Goal: Information Seeking & Learning: Learn about a topic

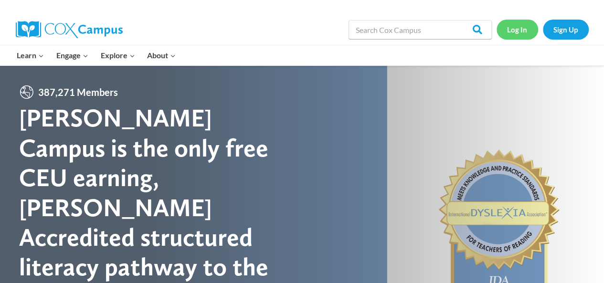
click at [517, 31] on link "Log In" at bounding box center [517, 30] width 42 height 20
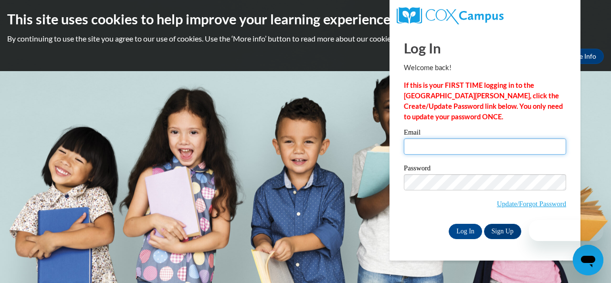
click at [437, 150] on input "Email" at bounding box center [485, 146] width 162 height 16
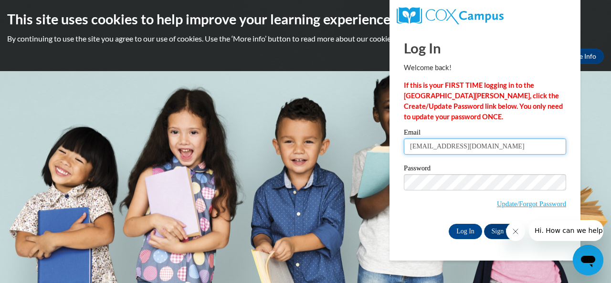
type input "leannebirk@yahoo.com"
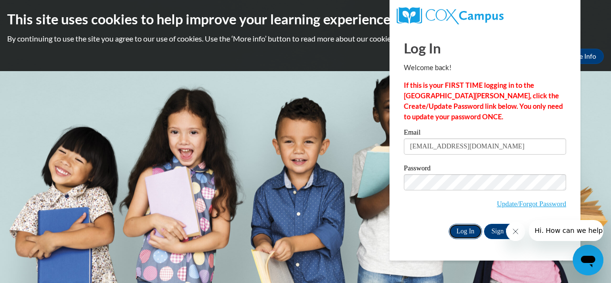
click at [470, 235] on input "Log In" at bounding box center [465, 231] width 33 height 15
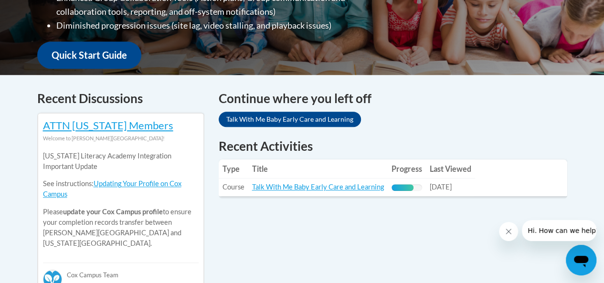
scroll to position [338, 0]
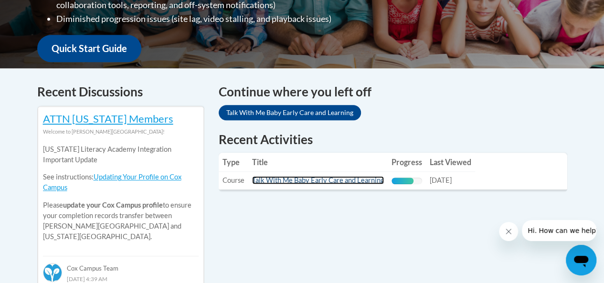
click at [350, 182] on link "Talk With Me Baby Early Care and Learning" at bounding box center [318, 180] width 132 height 8
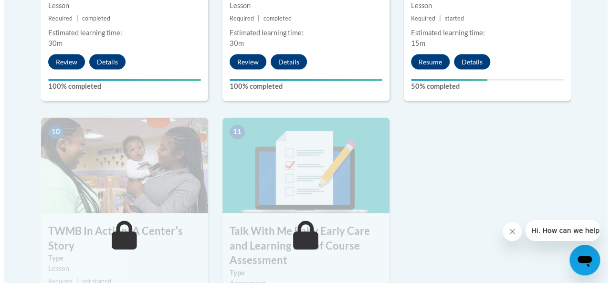
scroll to position [1031, 0]
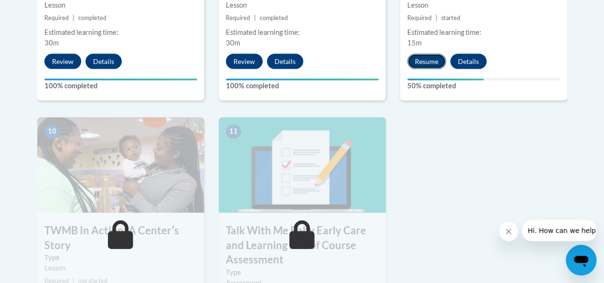
click at [427, 61] on button "Resume" at bounding box center [426, 61] width 39 height 15
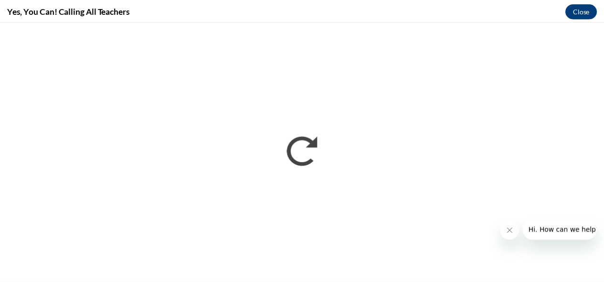
scroll to position [0, 0]
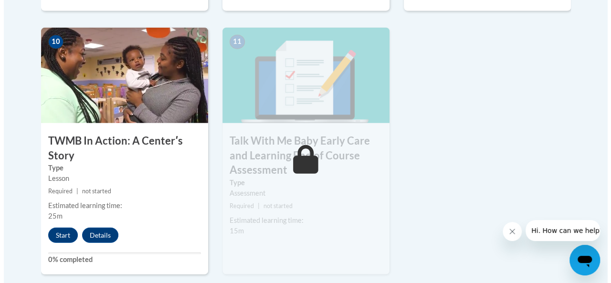
scroll to position [1122, 0]
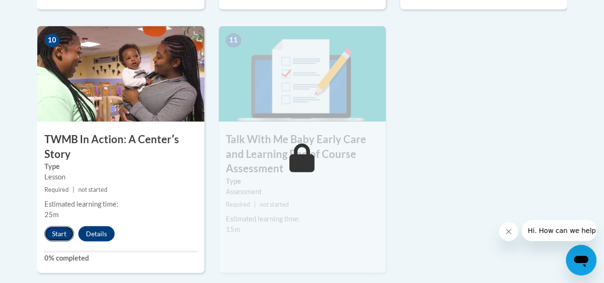
click at [47, 229] on button "Start" at bounding box center [59, 233] width 30 height 15
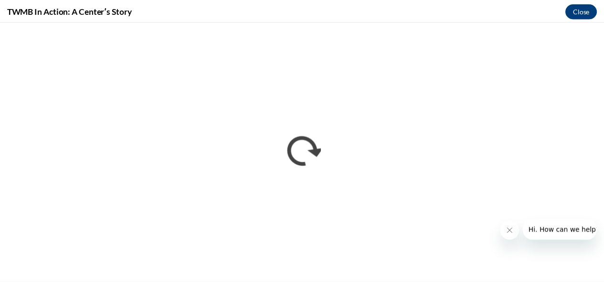
scroll to position [0, 0]
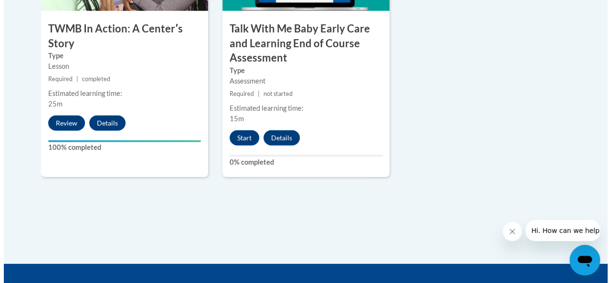
scroll to position [1231, 0]
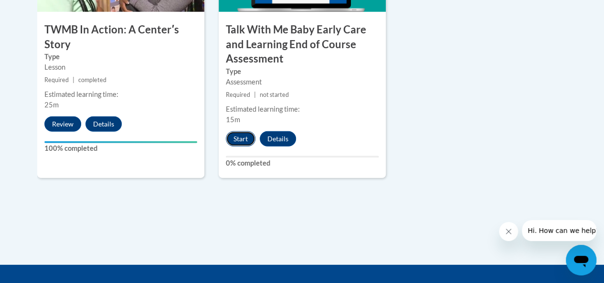
click at [241, 134] on button "Start" at bounding box center [241, 138] width 30 height 15
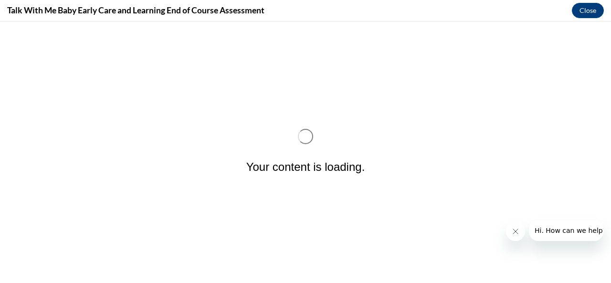
scroll to position [0, 0]
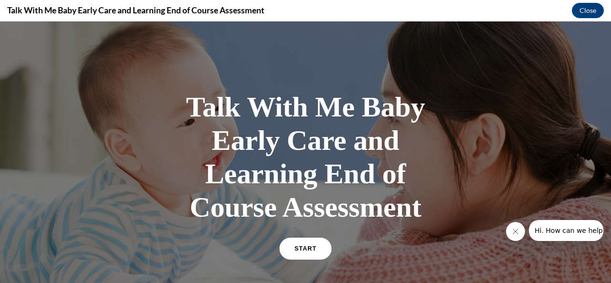
click at [310, 244] on link "START" at bounding box center [305, 249] width 52 height 22
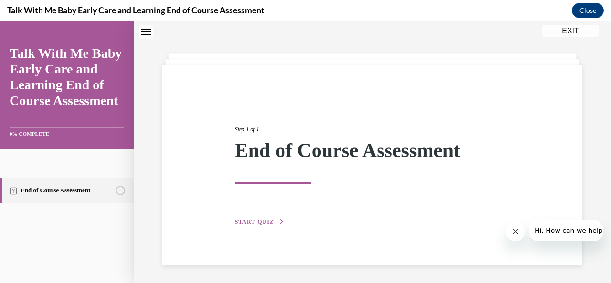
scroll to position [31, 0]
click at [255, 222] on span "START QUIZ" at bounding box center [254, 221] width 39 height 7
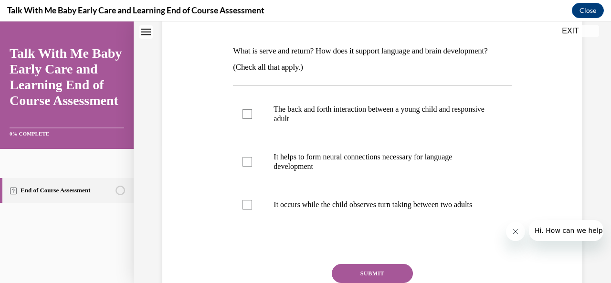
scroll to position [147, 0]
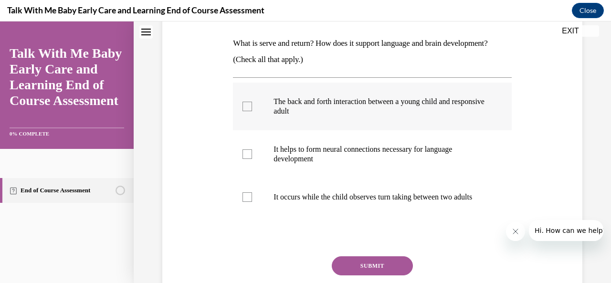
click at [249, 105] on div at bounding box center [247, 107] width 10 height 10
click at [249, 105] on input "The back and forth interaction between a young child and responsive adult" at bounding box center [247, 107] width 10 height 10
checkbox input "true"
click at [246, 155] on div at bounding box center [247, 154] width 10 height 10
click at [246, 155] on input "It helps to form neural connections necessary for language development" at bounding box center [247, 154] width 10 height 10
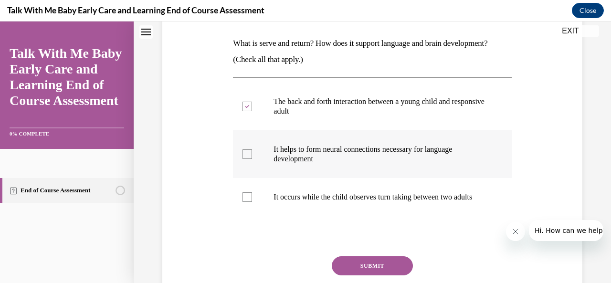
checkbox input "true"
click at [242, 210] on label "It occurs while the child observes turn taking between two adults" at bounding box center [372, 197] width 278 height 38
click at [242, 202] on input "It occurs while the child observes turn taking between two adults" at bounding box center [247, 197] width 10 height 10
click at [248, 199] on icon at bounding box center [247, 197] width 4 height 3
click at [248, 202] on input "It occurs while the child observes turn taking between two adults" at bounding box center [247, 197] width 10 height 10
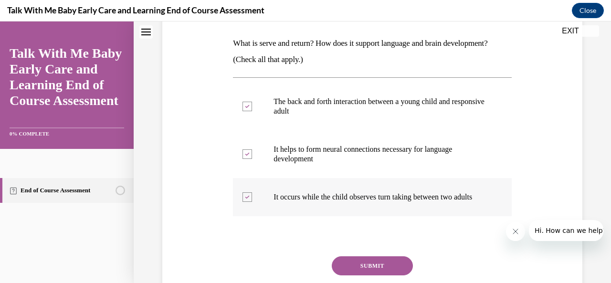
checkbox input "false"
click at [359, 275] on button "SUBMIT" at bounding box center [372, 265] width 81 height 19
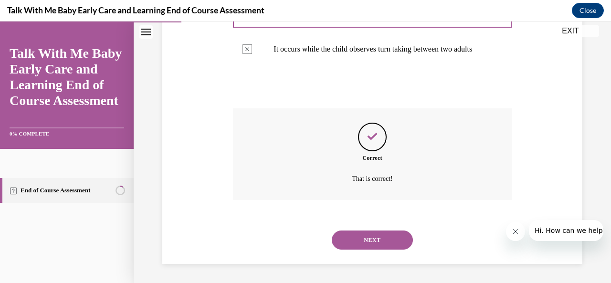
scroll to position [304, 0]
click at [359, 244] on button "NEXT" at bounding box center [372, 240] width 81 height 19
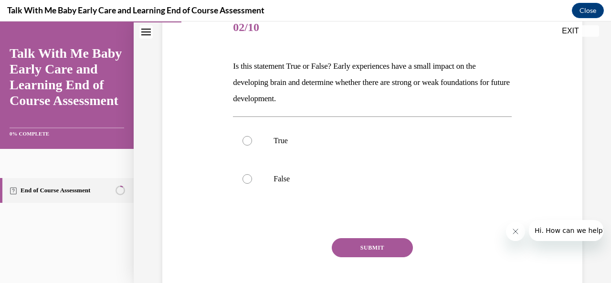
scroll to position [124, 0]
click at [256, 171] on label "False" at bounding box center [372, 178] width 278 height 38
click at [252, 174] on input "False" at bounding box center [247, 179] width 10 height 10
radio input "true"
click at [362, 246] on button "SUBMIT" at bounding box center [372, 247] width 81 height 19
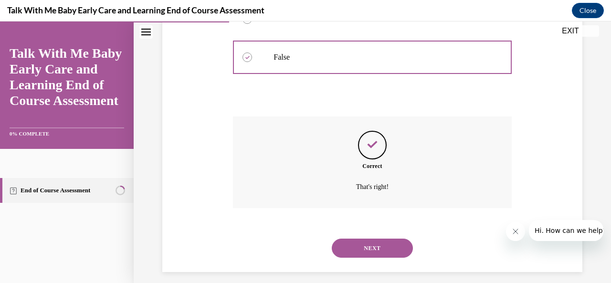
scroll to position [253, 0]
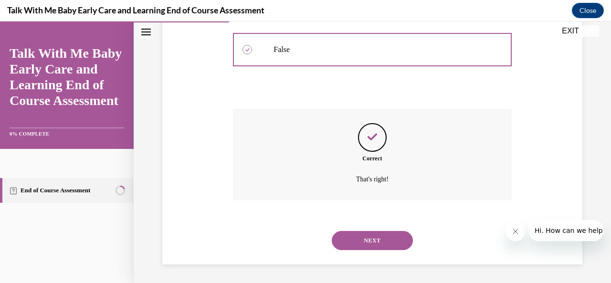
click at [362, 246] on button "NEXT" at bounding box center [372, 240] width 81 height 19
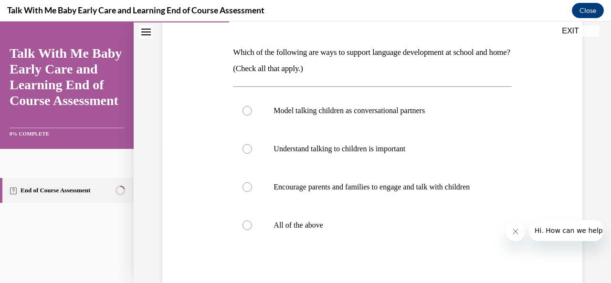
scroll to position [138, 0]
click at [336, 228] on label "All of the above" at bounding box center [372, 225] width 278 height 38
click at [252, 228] on input "All of the above" at bounding box center [247, 225] width 10 height 10
radio input "true"
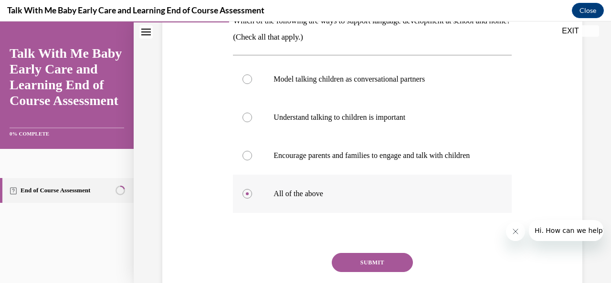
scroll to position [183, 0]
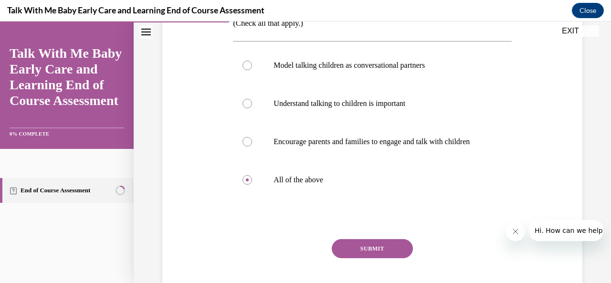
click at [374, 258] on button "SUBMIT" at bounding box center [372, 248] width 81 height 19
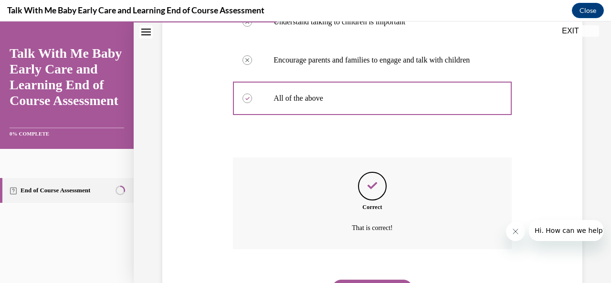
scroll to position [323, 0]
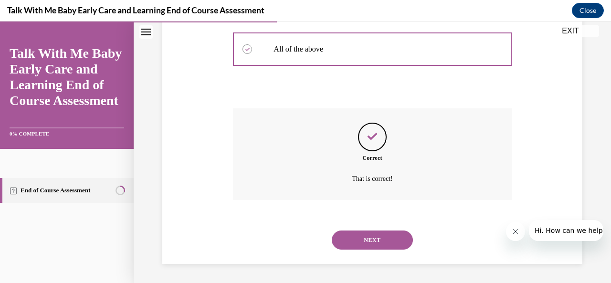
click at [374, 240] on button "NEXT" at bounding box center [372, 240] width 81 height 19
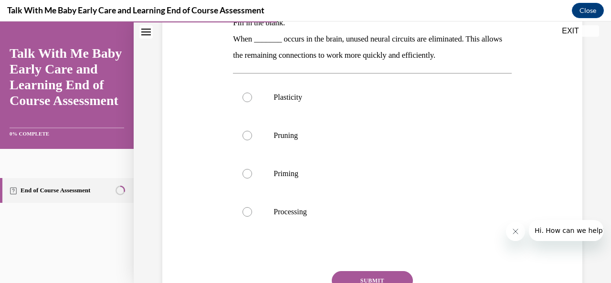
scroll to position [168, 0]
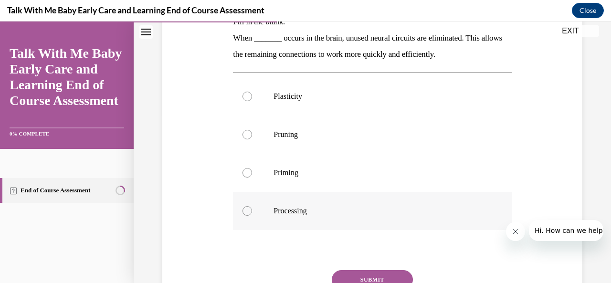
click at [248, 206] on div at bounding box center [247, 211] width 10 height 10
click at [248, 206] on input "Processing" at bounding box center [247, 211] width 10 height 10
radio input "true"
click at [366, 273] on button "SUBMIT" at bounding box center [372, 279] width 81 height 19
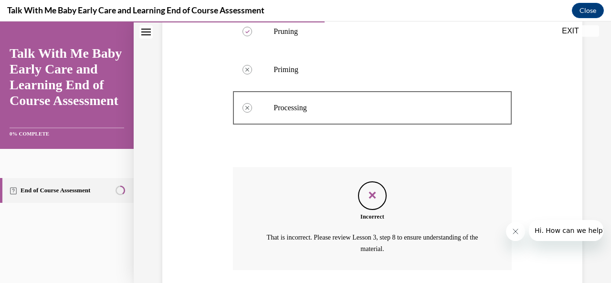
scroll to position [340, 0]
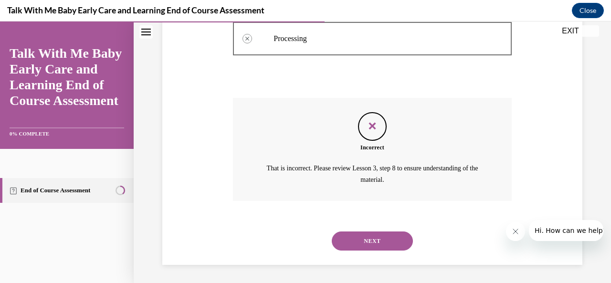
click at [381, 244] on button "NEXT" at bounding box center [372, 240] width 81 height 19
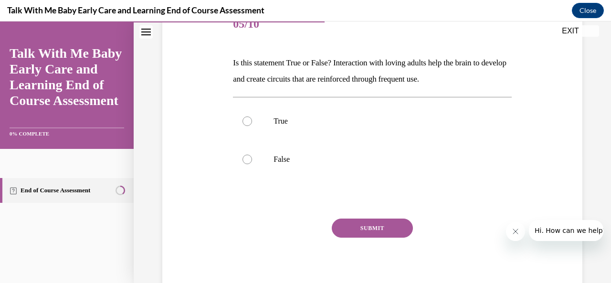
scroll to position [127, 0]
click at [341, 174] on label "False" at bounding box center [372, 159] width 278 height 38
click at [252, 164] on input "False" at bounding box center [247, 159] width 10 height 10
radio input "true"
click at [270, 121] on label "True" at bounding box center [372, 121] width 278 height 38
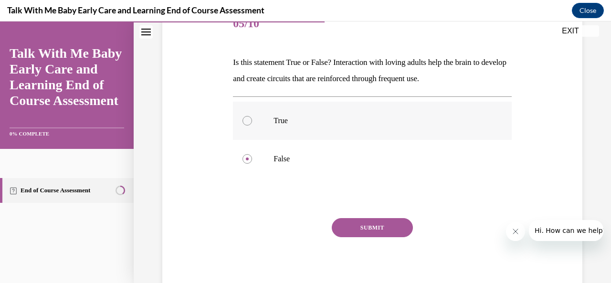
click at [252, 121] on input "True" at bounding box center [247, 121] width 10 height 10
radio input "true"
click at [339, 229] on button "SUBMIT" at bounding box center [372, 227] width 81 height 19
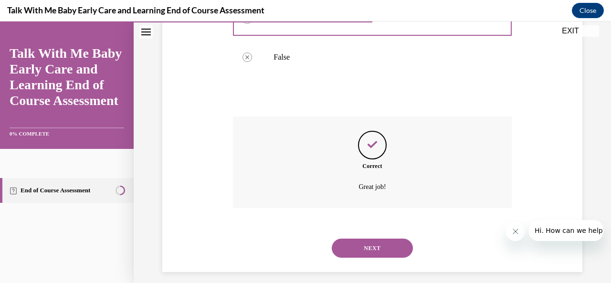
click at [339, 229] on button "SUBMIT" at bounding box center [372, 231] width 81 height 19
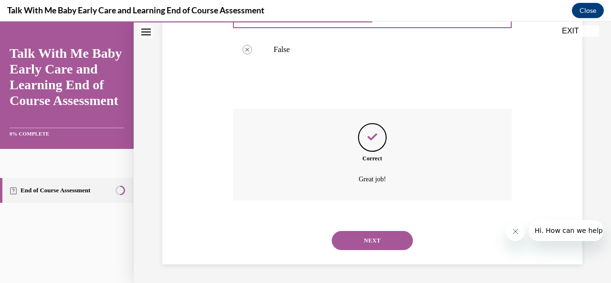
click at [350, 239] on button "NEXT" at bounding box center [372, 240] width 81 height 19
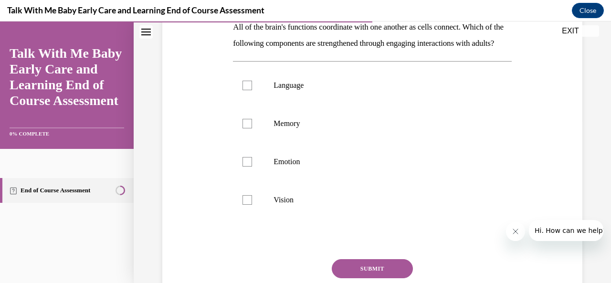
scroll to position [163, 0]
click at [246, 90] on div at bounding box center [247, 85] width 10 height 10
click at [246, 90] on input "Language" at bounding box center [247, 85] width 10 height 10
checkbox input "true"
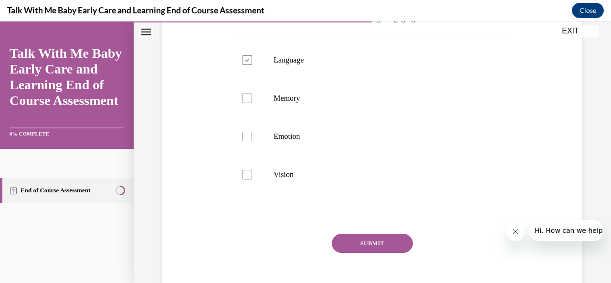
click at [350, 253] on button "SUBMIT" at bounding box center [372, 243] width 81 height 19
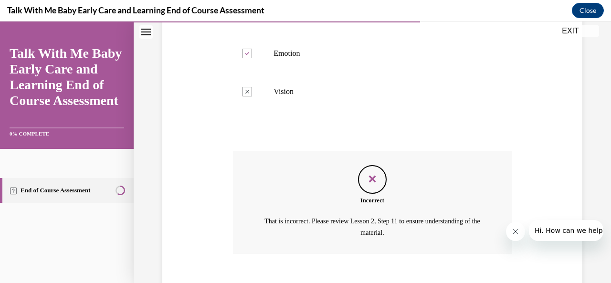
scroll to position [340, 0]
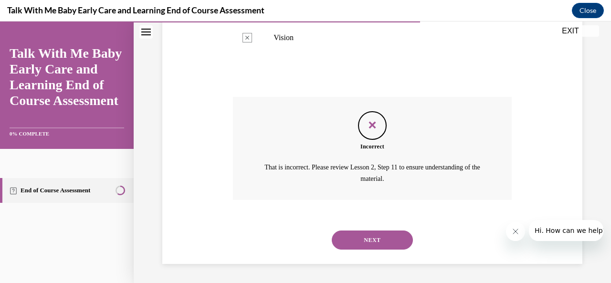
click at [343, 232] on button "NEXT" at bounding box center [372, 240] width 81 height 19
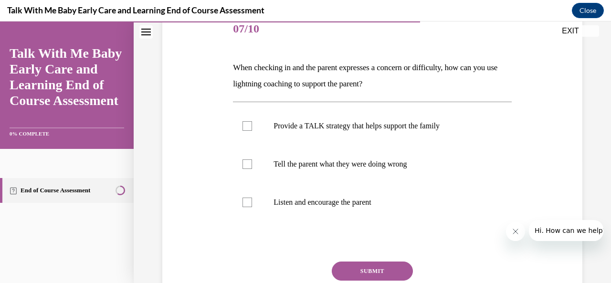
scroll to position [123, 0]
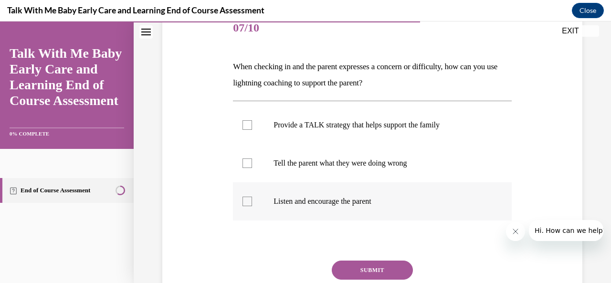
click at [243, 197] on div at bounding box center [247, 202] width 10 height 10
click at [243, 197] on input "Listen and encourage the parent" at bounding box center [247, 202] width 10 height 10
checkbox input "true"
click at [362, 263] on button "SUBMIT" at bounding box center [372, 270] width 81 height 19
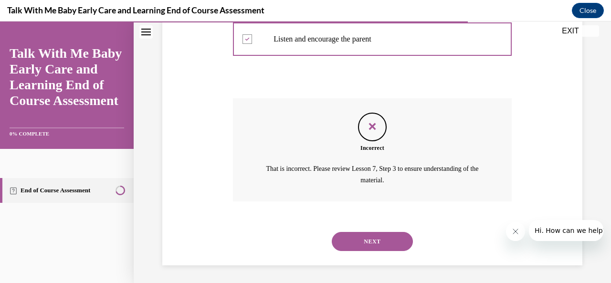
scroll to position [286, 0]
click at [357, 243] on button "NEXT" at bounding box center [372, 240] width 81 height 19
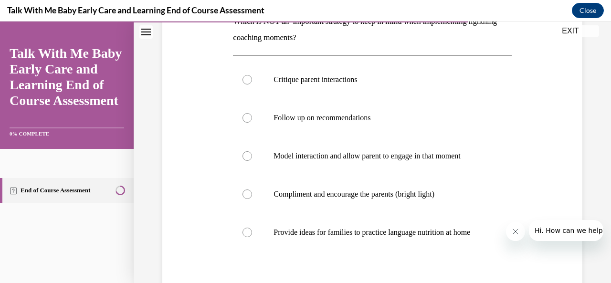
scroll to position [169, 0]
click at [245, 83] on div at bounding box center [247, 79] width 10 height 10
click at [245, 83] on input "Critique parent interactions" at bounding box center [247, 79] width 10 height 10
radio input "true"
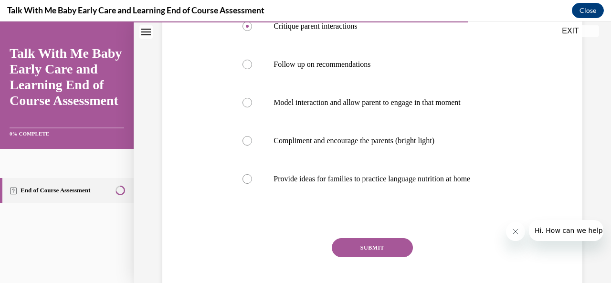
scroll to position [228, 0]
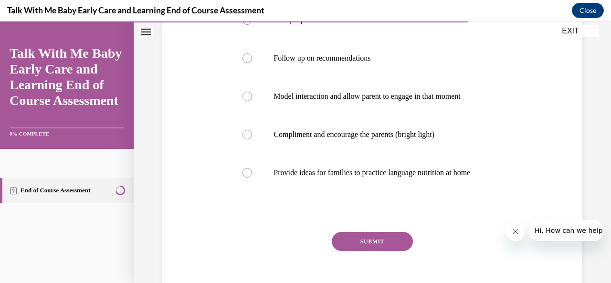
click at [352, 248] on button "SUBMIT" at bounding box center [372, 241] width 81 height 19
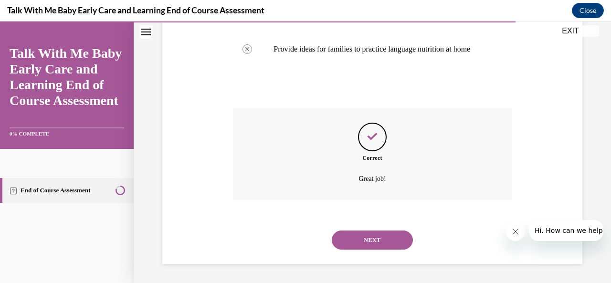
scroll to position [361, 0]
click at [352, 248] on button "NEXT" at bounding box center [372, 240] width 81 height 19
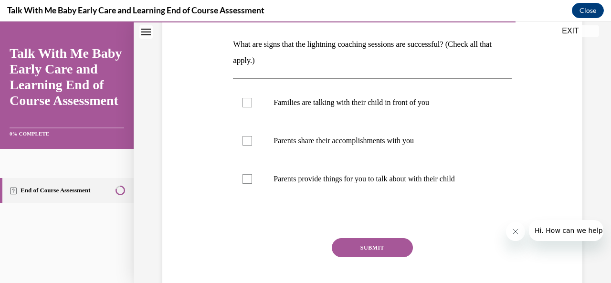
scroll to position [146, 0]
click at [244, 102] on div at bounding box center [247, 102] width 10 height 10
click at [244, 102] on input "Families are talking with their child in front of you" at bounding box center [247, 102] width 10 height 10
checkbox input "true"
click at [247, 140] on div at bounding box center [247, 141] width 10 height 10
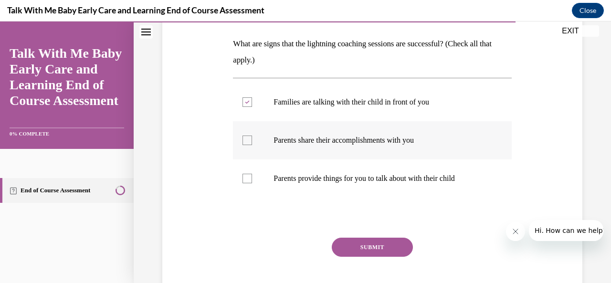
click at [247, 140] on input "Parents share their accomplishments with you" at bounding box center [247, 141] width 10 height 10
checkbox input "true"
click at [246, 182] on div at bounding box center [247, 179] width 10 height 10
click at [246, 182] on input "Parents provide things for you to talk about with their child" at bounding box center [247, 179] width 10 height 10
checkbox input "true"
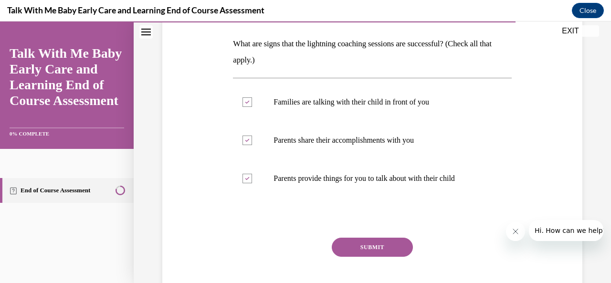
click at [348, 249] on button "SUBMIT" at bounding box center [372, 247] width 81 height 19
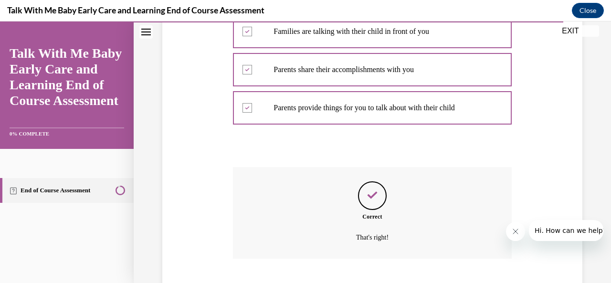
scroll to position [275, 0]
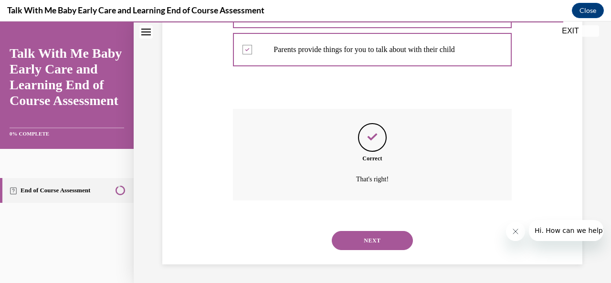
click at [348, 249] on button "NEXT" at bounding box center [372, 240] width 81 height 19
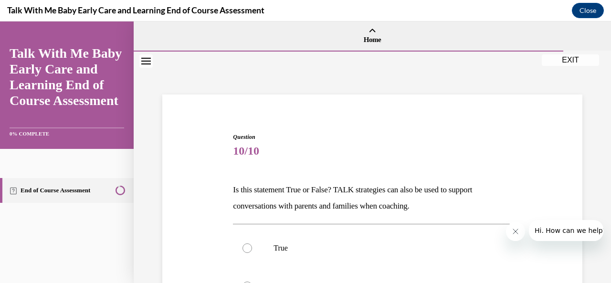
click at [348, 249] on p "True" at bounding box center [380, 248] width 214 height 10
click at [252, 249] on input "True" at bounding box center [247, 248] width 10 height 10
radio input "true"
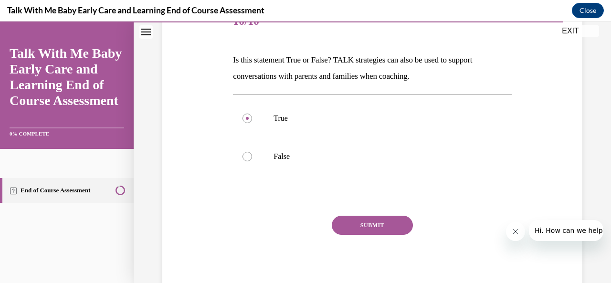
scroll to position [129, 0]
click at [373, 226] on button "SUBMIT" at bounding box center [372, 225] width 81 height 19
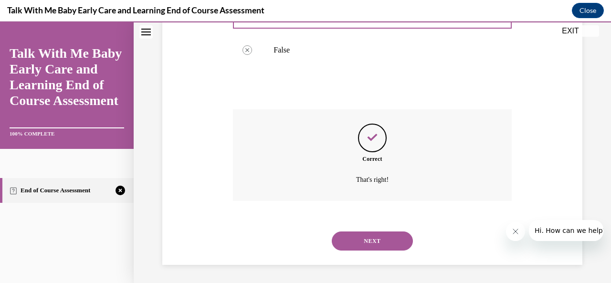
scroll to position [237, 0]
click at [369, 234] on button "NEXT" at bounding box center [372, 240] width 81 height 19
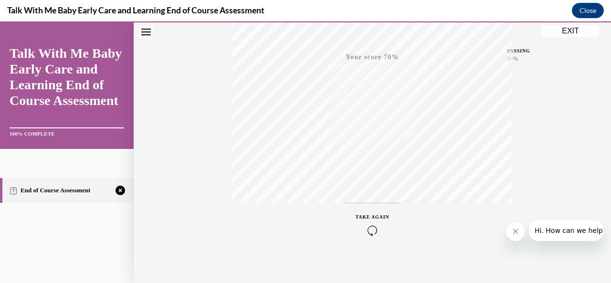
scroll to position [221, 0]
click at [367, 234] on icon "button" at bounding box center [373, 231] width 34 height 11
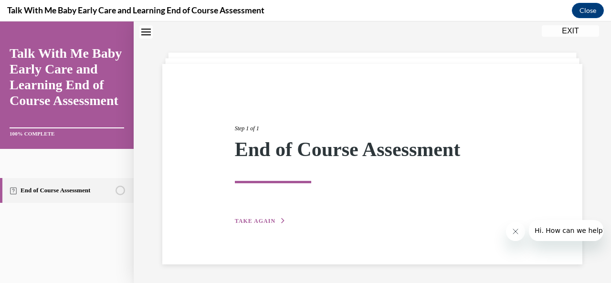
click at [243, 218] on span "TAKE AGAIN" at bounding box center [255, 221] width 41 height 7
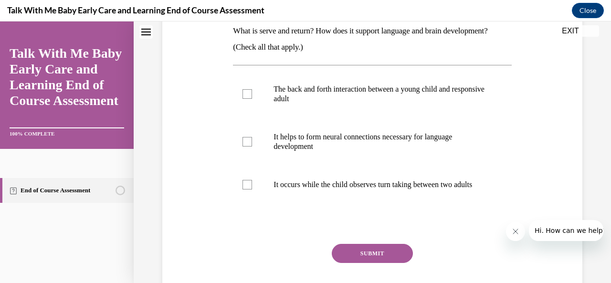
scroll to position [163, 0]
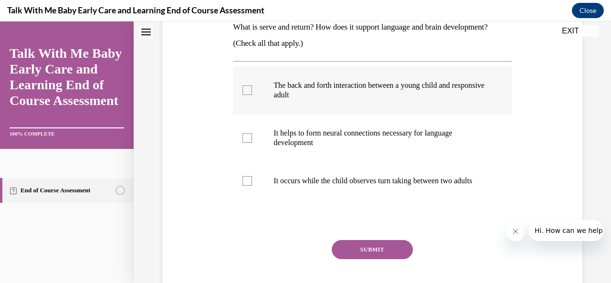
click at [253, 91] on label "The back and forth interaction between a young child and responsive adult" at bounding box center [372, 90] width 278 height 48
click at [252, 91] on input "The back and forth interaction between a young child and responsive adult" at bounding box center [247, 90] width 10 height 10
checkbox input "true"
click at [246, 137] on div at bounding box center [247, 138] width 10 height 10
click at [246, 137] on input "It helps to form neural connections necessary for language development" at bounding box center [247, 138] width 10 height 10
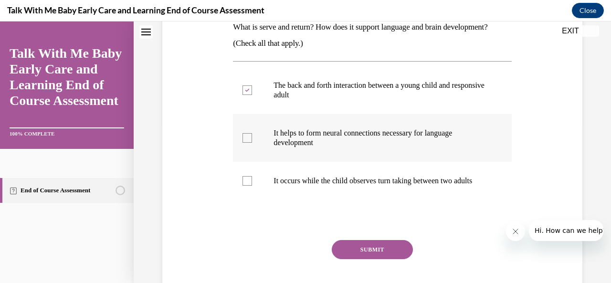
checkbox input "true"
click at [356, 259] on button "SUBMIT" at bounding box center [372, 249] width 81 height 19
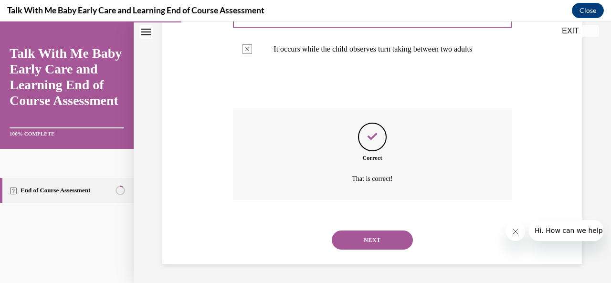
scroll to position [304, 0]
click at [372, 236] on button "NEXT" at bounding box center [372, 240] width 81 height 19
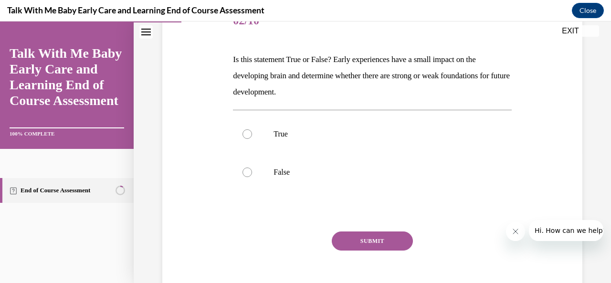
scroll to position [131, 0]
click at [257, 171] on label "False" at bounding box center [372, 172] width 278 height 38
click at [252, 171] on input "False" at bounding box center [247, 172] width 10 height 10
radio input "true"
click at [379, 237] on button "SUBMIT" at bounding box center [372, 240] width 81 height 19
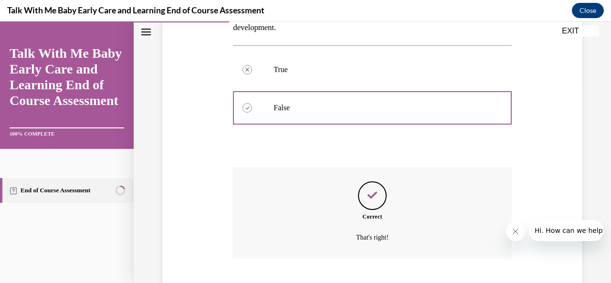
scroll to position [253, 0]
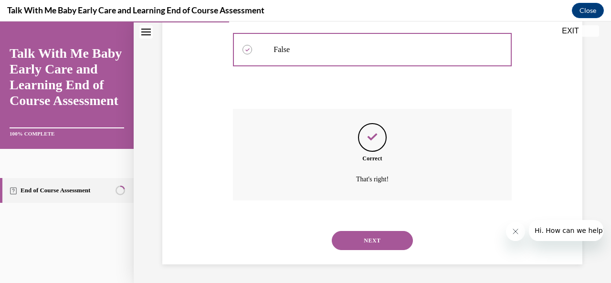
click at [379, 237] on button "NEXT" at bounding box center [372, 240] width 81 height 19
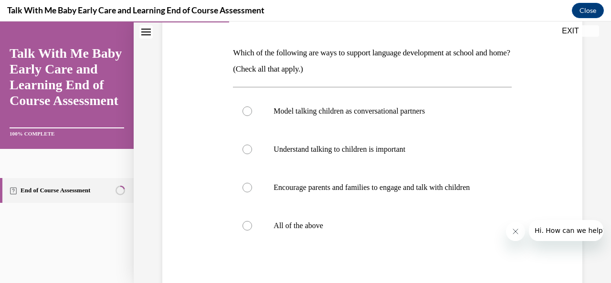
scroll to position [137, 0]
click at [281, 230] on p "All of the above" at bounding box center [380, 226] width 214 height 10
click at [252, 230] on input "All of the above" at bounding box center [247, 226] width 10 height 10
radio input "true"
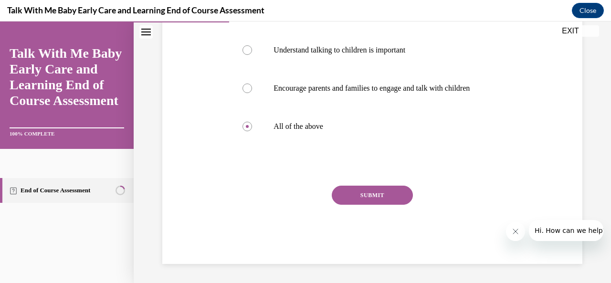
click at [363, 199] on button "SUBMIT" at bounding box center [372, 195] width 81 height 19
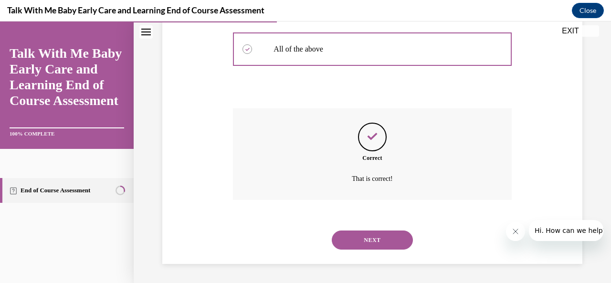
scroll to position [323, 0]
click at [357, 239] on button "NEXT" at bounding box center [372, 240] width 81 height 19
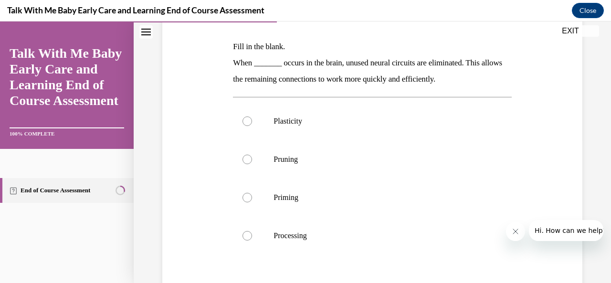
scroll to position [147, 0]
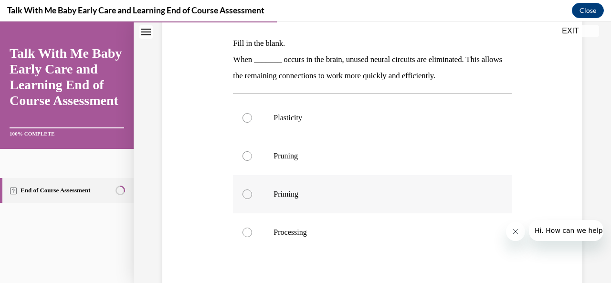
click at [305, 191] on p "Priming" at bounding box center [380, 194] width 214 height 10
click at [252, 191] on input "Priming" at bounding box center [247, 194] width 10 height 10
radio input "true"
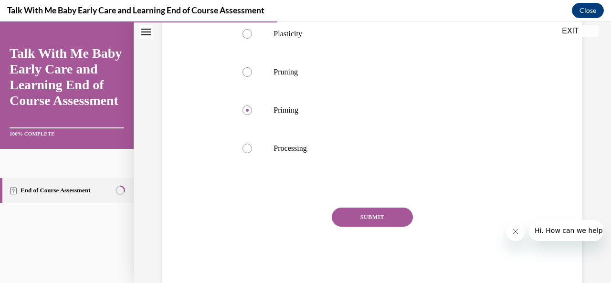
click at [362, 226] on button "SUBMIT" at bounding box center [372, 217] width 81 height 19
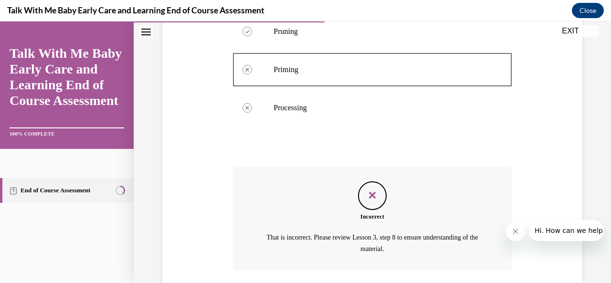
scroll to position [340, 0]
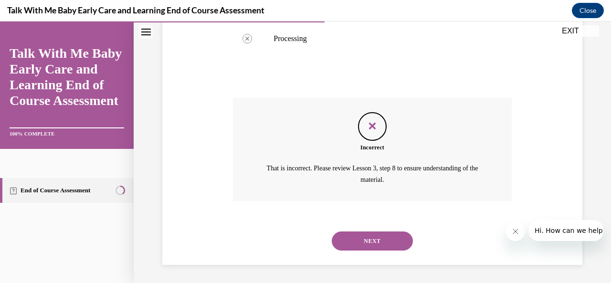
click at [364, 240] on button "NEXT" at bounding box center [372, 240] width 81 height 19
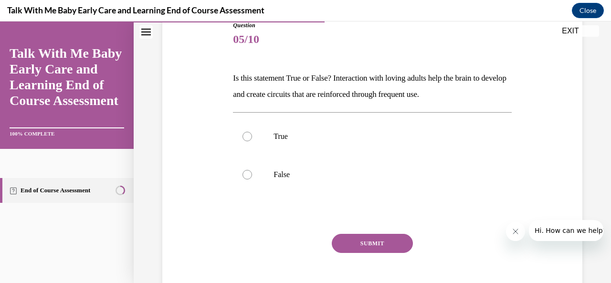
scroll to position [113, 0]
click at [271, 132] on label "True" at bounding box center [372, 135] width 278 height 38
click at [252, 132] on input "True" at bounding box center [247, 136] width 10 height 10
radio input "true"
click at [361, 245] on button "SUBMIT" at bounding box center [372, 242] width 81 height 19
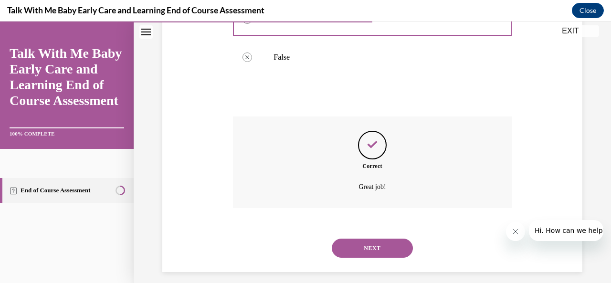
scroll to position [237, 0]
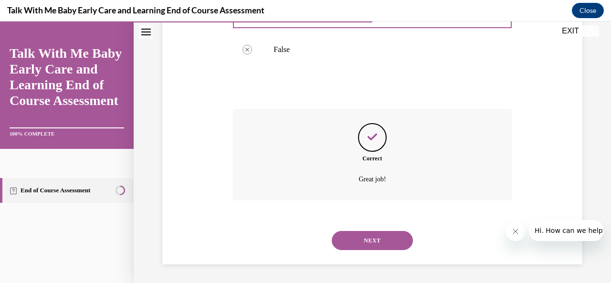
click at [361, 245] on button "NEXT" at bounding box center [372, 240] width 81 height 19
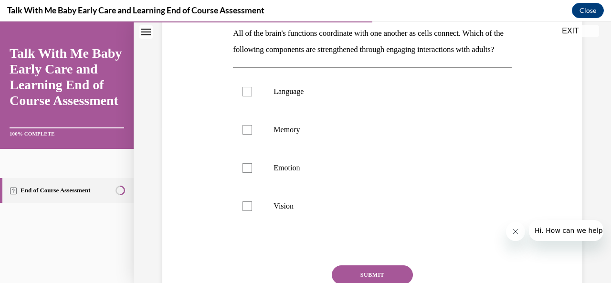
scroll to position [157, 0]
click at [295, 173] on p "Emotion" at bounding box center [380, 168] width 214 height 10
click at [252, 173] on input "Emotion" at bounding box center [247, 168] width 10 height 10
checkbox input "true"
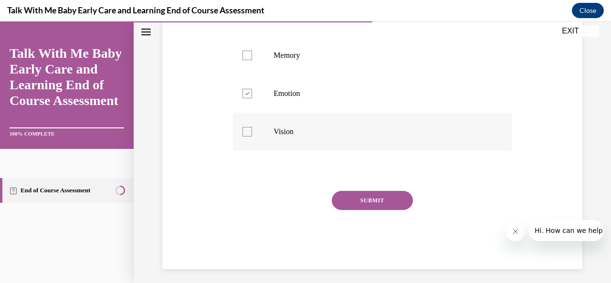
scroll to position [232, 0]
click at [368, 209] on button "SUBMIT" at bounding box center [372, 199] width 81 height 19
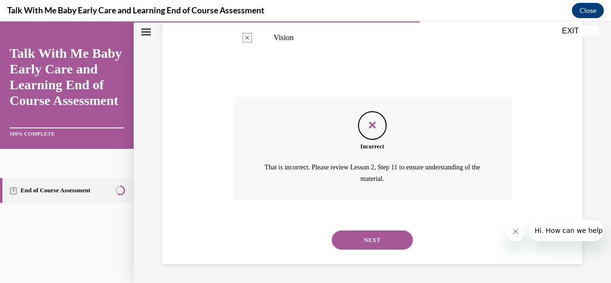
scroll to position [340, 0]
click at [360, 239] on button "NEXT" at bounding box center [372, 240] width 81 height 19
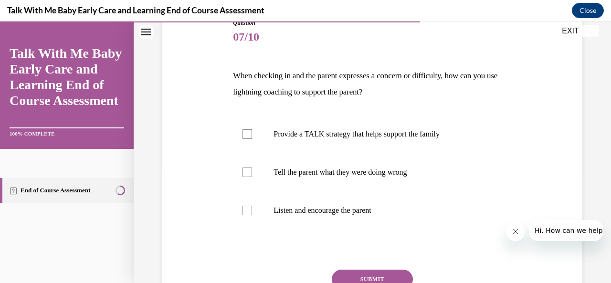
scroll to position [115, 0]
click at [242, 135] on div at bounding box center [247, 134] width 10 height 10
click at [242, 135] on input "Provide a TALK strategy that helps support the family" at bounding box center [247, 134] width 10 height 10
checkbox input "true"
click at [378, 278] on button "SUBMIT" at bounding box center [372, 278] width 81 height 19
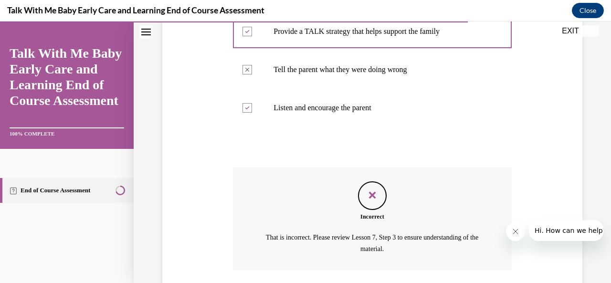
scroll to position [286, 0]
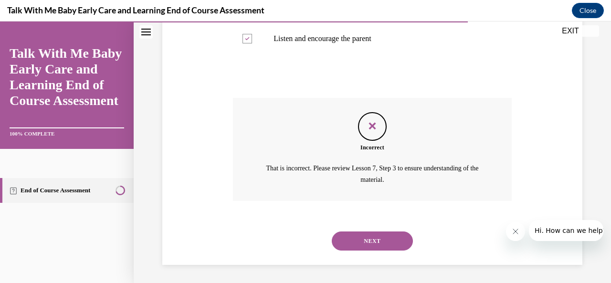
click at [355, 241] on button "NEXT" at bounding box center [372, 240] width 81 height 19
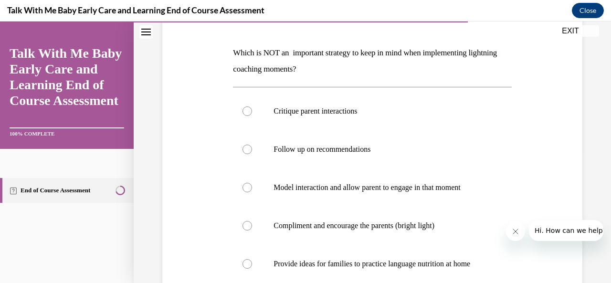
scroll to position [137, 0]
click at [242, 108] on div at bounding box center [247, 111] width 10 height 10
click at [242, 108] on input "Critique parent interactions" at bounding box center [247, 111] width 10 height 10
radio input "true"
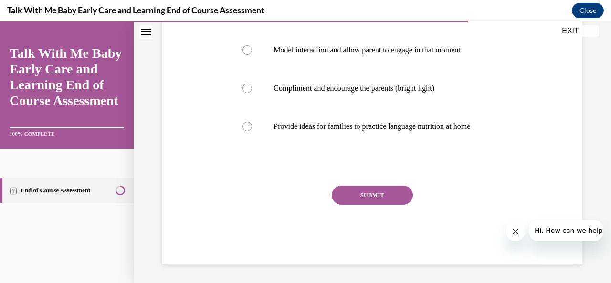
scroll to position [284, 0]
click at [358, 198] on button "SUBMIT" at bounding box center [372, 195] width 81 height 19
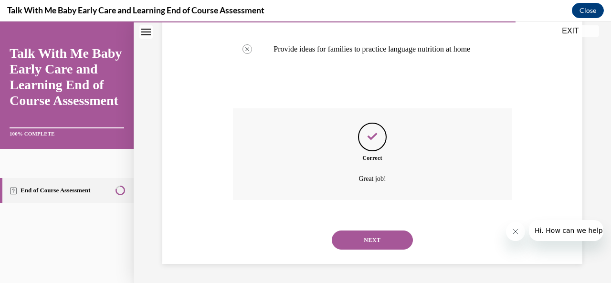
scroll to position [361, 0]
click at [360, 242] on button "NEXT" at bounding box center [372, 240] width 81 height 19
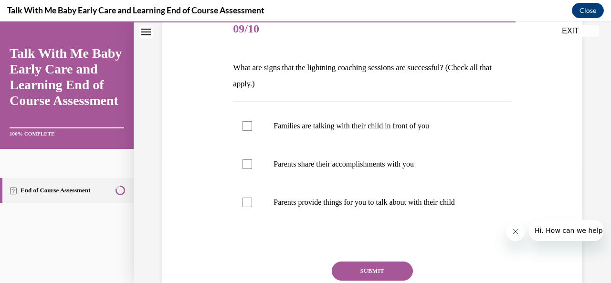
scroll to position [123, 0]
click at [247, 125] on div at bounding box center [247, 126] width 10 height 10
click at [247, 125] on input "Families are talking with their child in front of you" at bounding box center [247, 126] width 10 height 10
checkbox input "true"
click at [247, 164] on div at bounding box center [247, 164] width 10 height 10
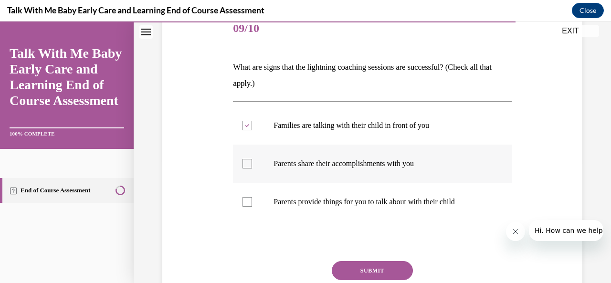
click at [247, 164] on input "Parents share their accomplishments with you" at bounding box center [247, 164] width 10 height 10
checkbox input "true"
click at [244, 203] on div at bounding box center [247, 202] width 10 height 10
click at [244, 203] on input "Parents provide things for you to talk about with their child" at bounding box center [247, 202] width 10 height 10
checkbox input "true"
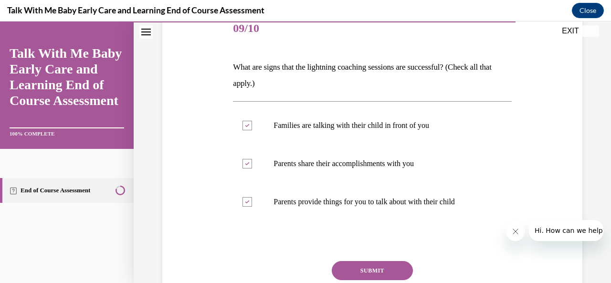
click at [349, 266] on button "SUBMIT" at bounding box center [372, 270] width 81 height 19
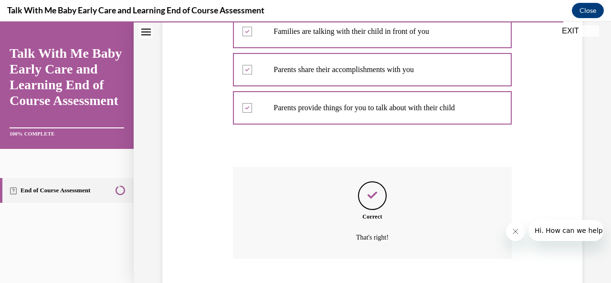
scroll to position [275, 0]
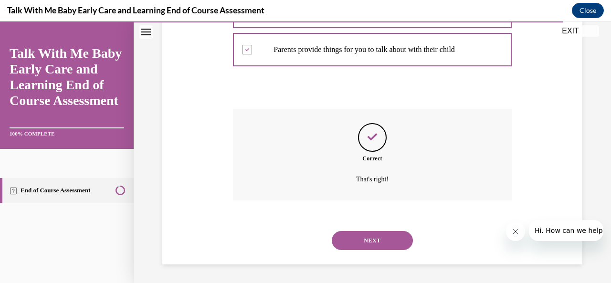
click at [369, 235] on button "NEXT" at bounding box center [372, 240] width 81 height 19
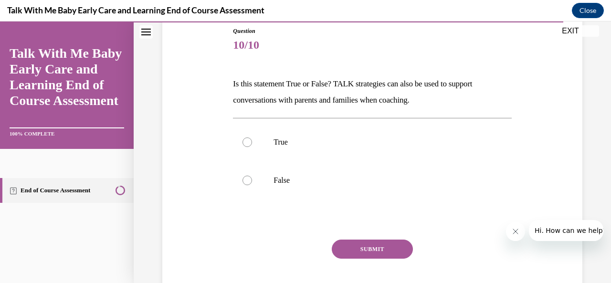
scroll to position [106, 0]
click at [282, 148] on label "True" at bounding box center [372, 142] width 278 height 38
click at [252, 147] on input "True" at bounding box center [247, 142] width 10 height 10
radio input "true"
click at [363, 246] on button "SUBMIT" at bounding box center [372, 248] width 81 height 19
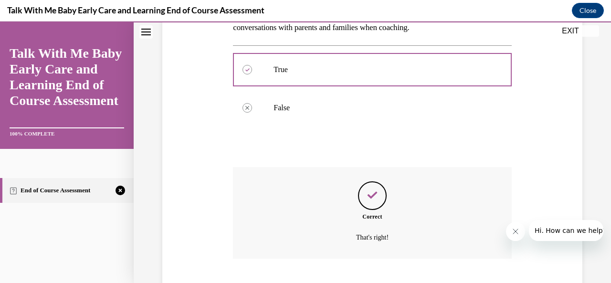
scroll to position [237, 0]
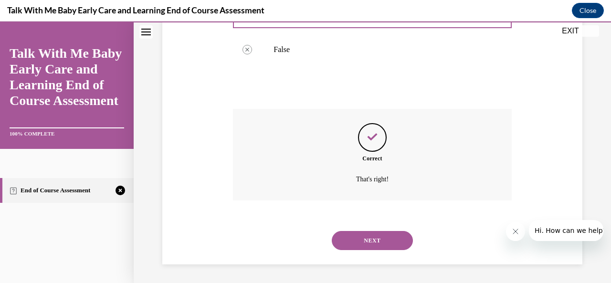
click at [371, 241] on button "NEXT" at bounding box center [372, 240] width 81 height 19
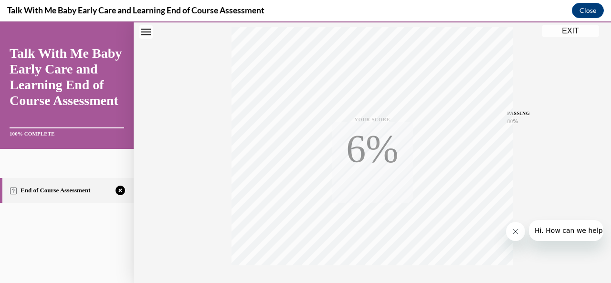
scroll to position [227, 0]
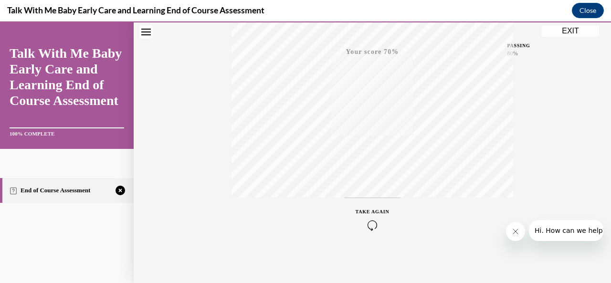
click at [370, 225] on icon "button" at bounding box center [373, 225] width 34 height 11
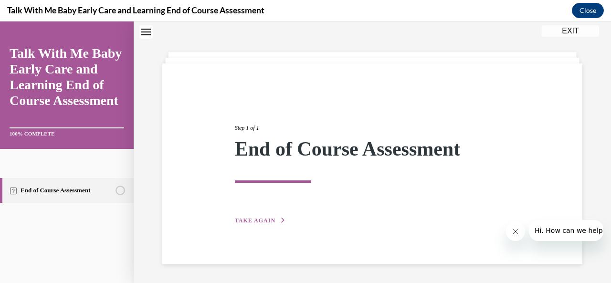
scroll to position [31, 0]
click at [265, 221] on span "TAKE AGAIN" at bounding box center [255, 221] width 41 height 7
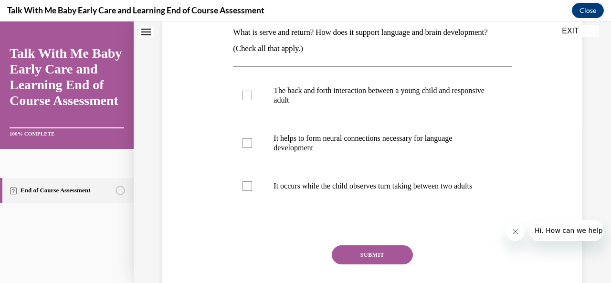
scroll to position [159, 0]
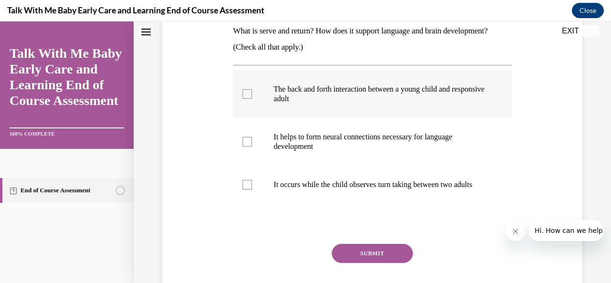
click at [251, 87] on label "The back and forth interaction between a young child and responsive adult" at bounding box center [372, 94] width 278 height 48
click at [251, 89] on input "The back and forth interaction between a young child and responsive adult" at bounding box center [247, 94] width 10 height 10
checkbox input "true"
click at [248, 141] on div at bounding box center [247, 142] width 10 height 10
click at [248, 141] on input "It helps to form neural connections necessary for language development" at bounding box center [247, 142] width 10 height 10
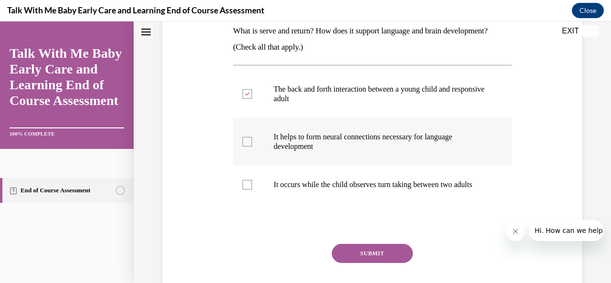
checkbox input "true"
click at [246, 189] on div at bounding box center [247, 185] width 10 height 10
click at [246, 189] on input "It occurs while the child observes turn taking between two adults" at bounding box center [247, 185] width 10 height 10
checkbox input "true"
click at [356, 258] on button "SUBMIT" at bounding box center [372, 253] width 81 height 19
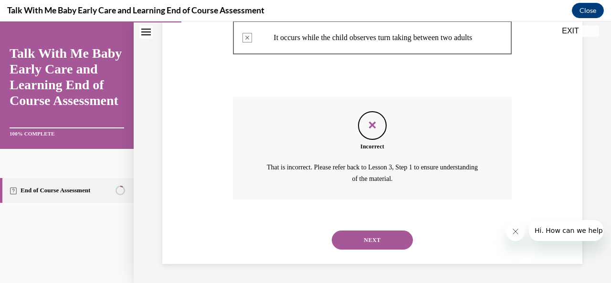
scroll to position [315, 0]
click at [372, 240] on button "NEXT" at bounding box center [372, 240] width 81 height 19
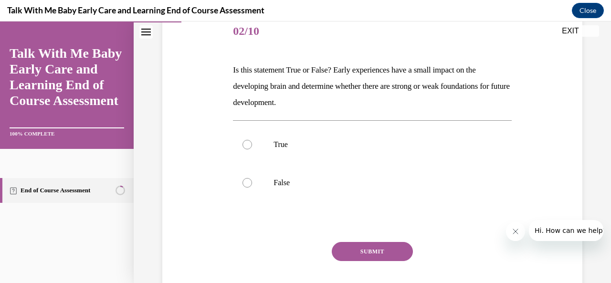
scroll to position [120, 0]
click at [307, 183] on p "False" at bounding box center [380, 183] width 214 height 10
click at [252, 183] on input "False" at bounding box center [247, 183] width 10 height 10
radio input "true"
click at [351, 250] on button "SUBMIT" at bounding box center [372, 251] width 81 height 19
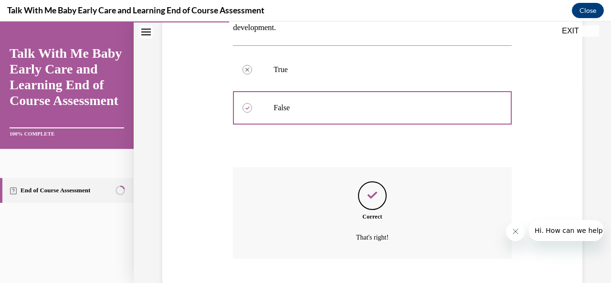
scroll to position [253, 0]
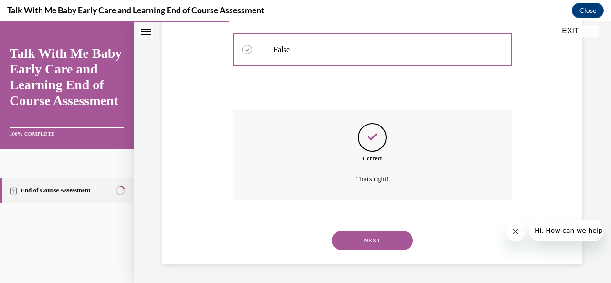
click at [351, 250] on div "NEXT" at bounding box center [372, 240] width 278 height 38
click at [350, 241] on button "NEXT" at bounding box center [372, 240] width 81 height 19
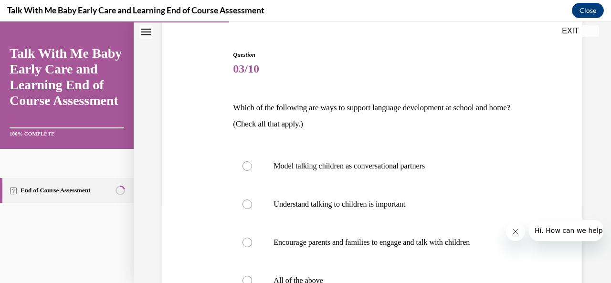
scroll to position [137, 0]
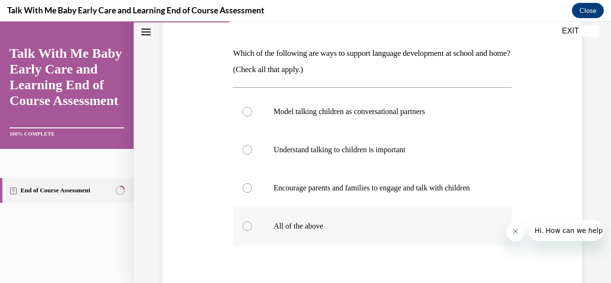
click at [327, 231] on p "All of the above" at bounding box center [380, 226] width 214 height 10
click at [252, 231] on input "All of the above" at bounding box center [247, 226] width 10 height 10
radio input "true"
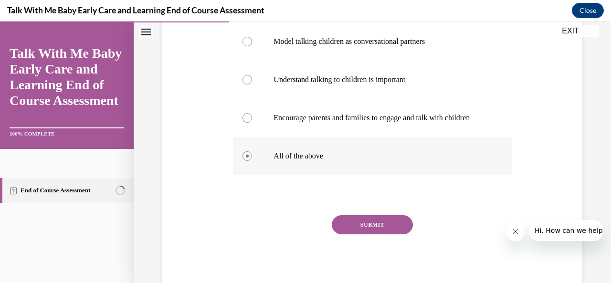
scroll to position [245, 0]
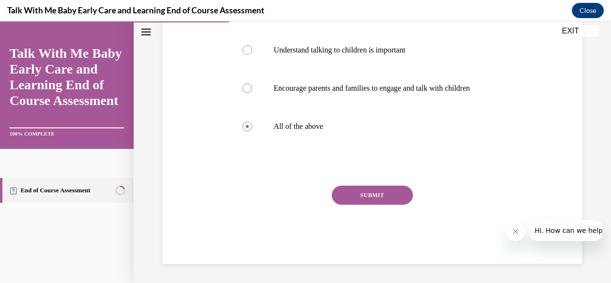
click at [358, 196] on button "SUBMIT" at bounding box center [372, 195] width 81 height 19
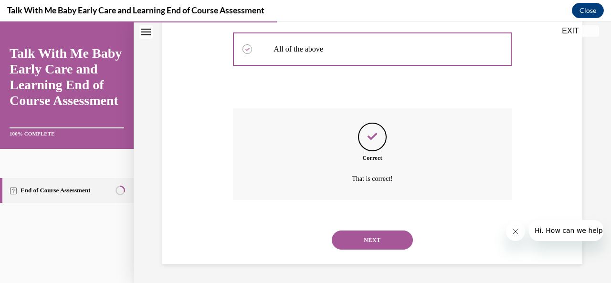
scroll to position [323, 0]
click at [369, 241] on button "NEXT" at bounding box center [372, 240] width 81 height 19
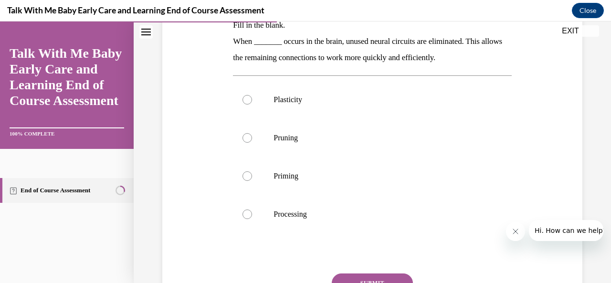
scroll to position [171, 0]
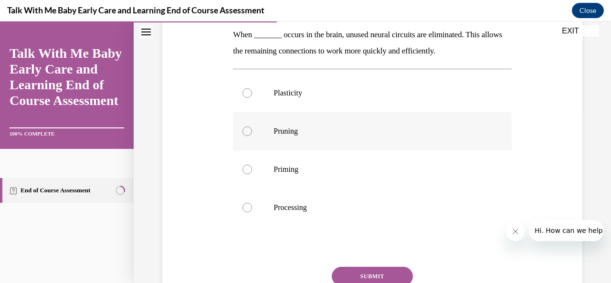
click at [274, 124] on label "Pruning" at bounding box center [372, 131] width 278 height 38
click at [252, 126] on input "Pruning" at bounding box center [247, 131] width 10 height 10
radio input "true"
click at [355, 273] on button "SUBMIT" at bounding box center [372, 276] width 81 height 19
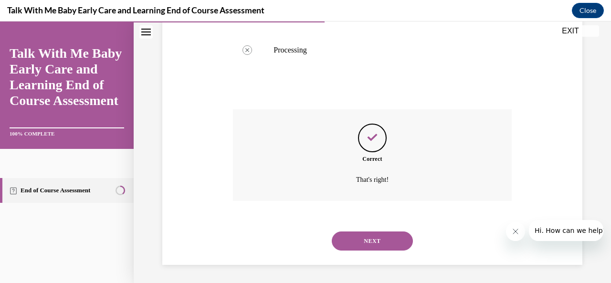
scroll to position [329, 0]
click at [371, 237] on button "NEXT" at bounding box center [372, 240] width 81 height 19
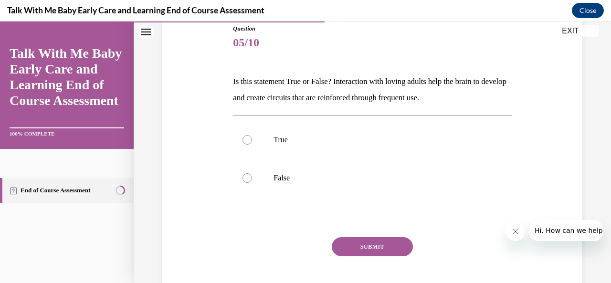
scroll to position [110, 0]
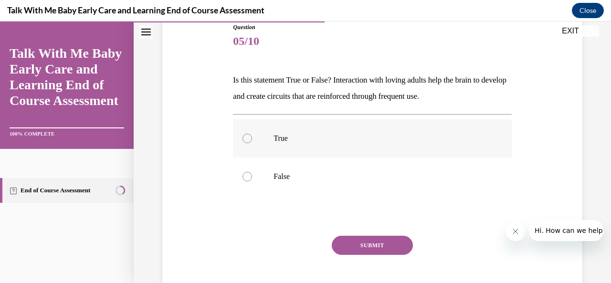
click at [280, 132] on label "True" at bounding box center [372, 138] width 278 height 38
click at [252, 134] on input "True" at bounding box center [247, 139] width 10 height 10
radio input "true"
click at [360, 244] on button "SUBMIT" at bounding box center [372, 245] width 81 height 19
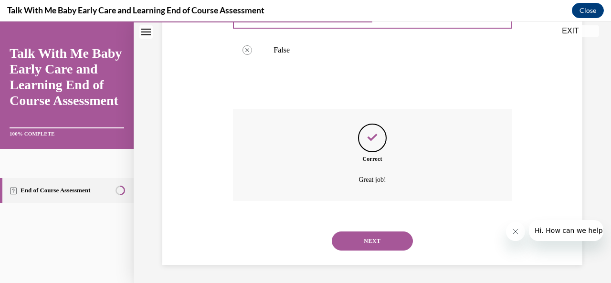
scroll to position [237, 0]
click at [360, 244] on button "NEXT" at bounding box center [372, 240] width 81 height 19
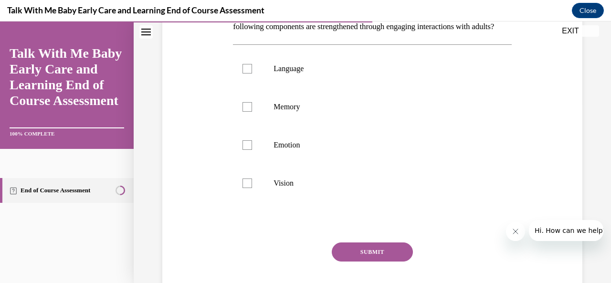
scroll to position [189, 0]
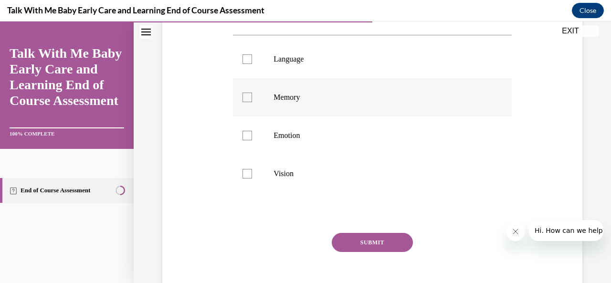
click at [250, 116] on label "Memory" at bounding box center [372, 97] width 278 height 38
click at [250, 102] on input "Memory" at bounding box center [247, 98] width 10 height 10
checkbox input "true"
click at [345, 252] on button "SUBMIT" at bounding box center [372, 242] width 81 height 19
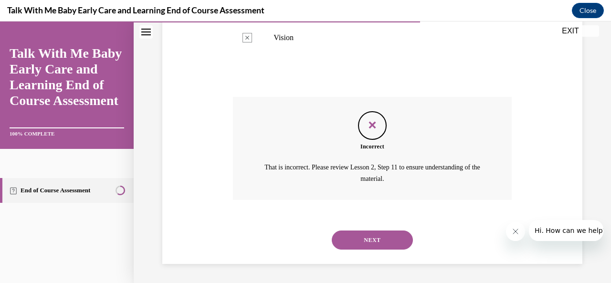
scroll to position [340, 0]
click at [361, 235] on button "NEXT" at bounding box center [372, 240] width 81 height 19
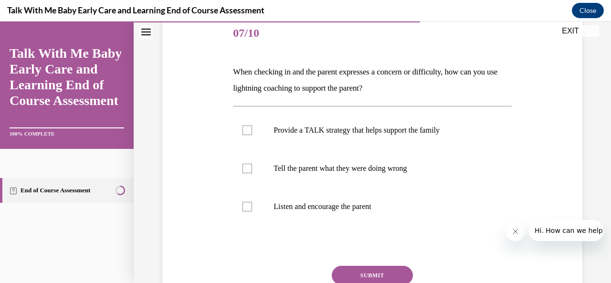
scroll to position [117, 0]
click at [322, 207] on p "Listen and encourage the parent" at bounding box center [380, 207] width 214 height 10
click at [252, 207] on input "Listen and encourage the parent" at bounding box center [247, 207] width 10 height 10
checkbox input "true"
click at [365, 276] on button "SUBMIT" at bounding box center [372, 275] width 81 height 19
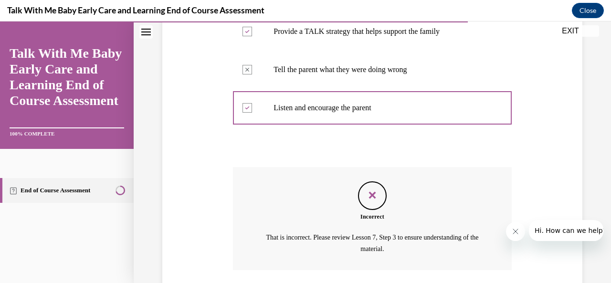
scroll to position [286, 0]
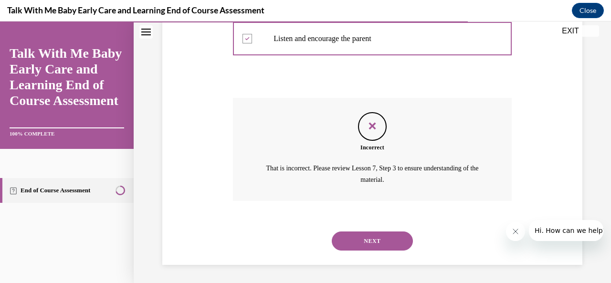
click at [368, 249] on button "NEXT" at bounding box center [372, 240] width 81 height 19
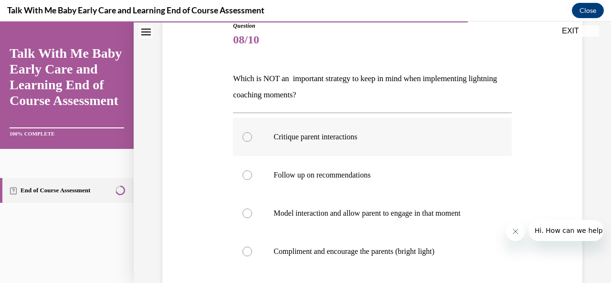
scroll to position [112, 0]
click at [340, 139] on p "Critique parent interactions" at bounding box center [380, 137] width 214 height 10
click at [252, 139] on input "Critique parent interactions" at bounding box center [247, 137] width 10 height 10
radio input "true"
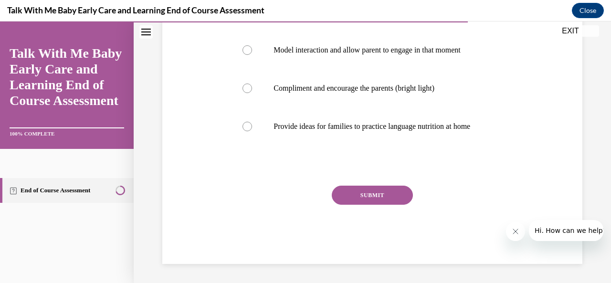
click at [358, 192] on button "SUBMIT" at bounding box center [372, 195] width 81 height 19
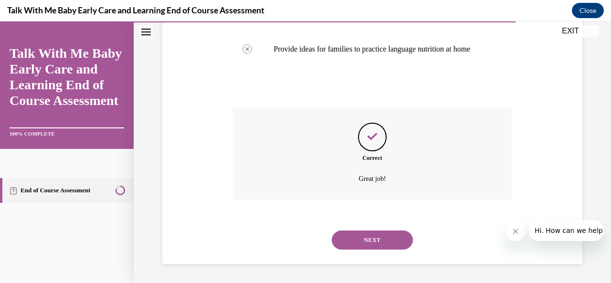
scroll to position [361, 0]
click at [359, 238] on button "NEXT" at bounding box center [372, 240] width 81 height 19
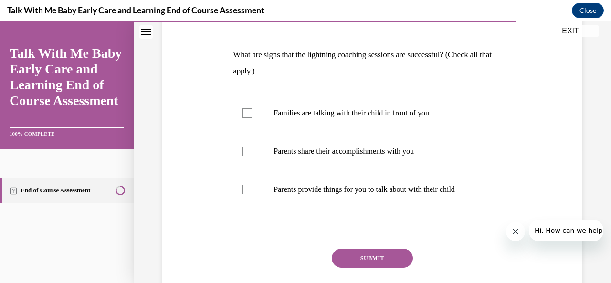
scroll to position [136, 0]
click at [247, 112] on div at bounding box center [247, 113] width 10 height 10
click at [247, 112] on input "Families are talking with their child in front of you" at bounding box center [247, 113] width 10 height 10
checkbox input "true"
click at [250, 152] on div at bounding box center [247, 151] width 10 height 10
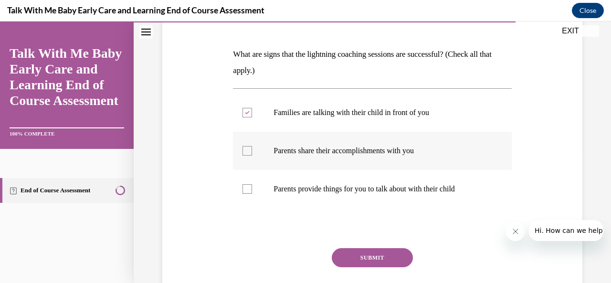
click at [250, 152] on input "Parents share their accomplishments with you" at bounding box center [247, 151] width 10 height 10
checkbox input "true"
click at [245, 190] on div at bounding box center [247, 189] width 10 height 10
click at [245, 190] on input "Parents provide things for you to talk about with their child" at bounding box center [247, 189] width 10 height 10
checkbox input "true"
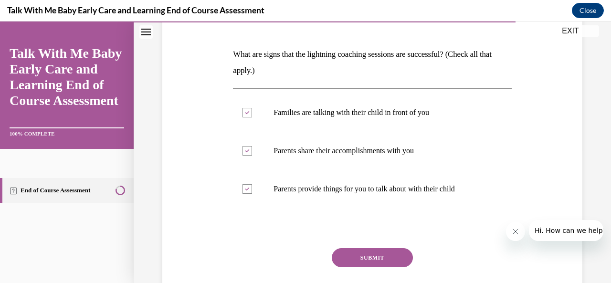
click at [362, 262] on button "SUBMIT" at bounding box center [372, 257] width 81 height 19
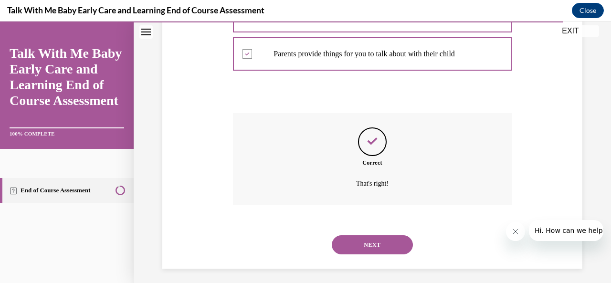
scroll to position [275, 0]
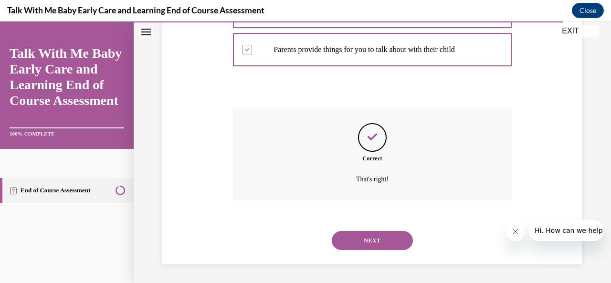
click at [368, 238] on button "NEXT" at bounding box center [372, 240] width 81 height 19
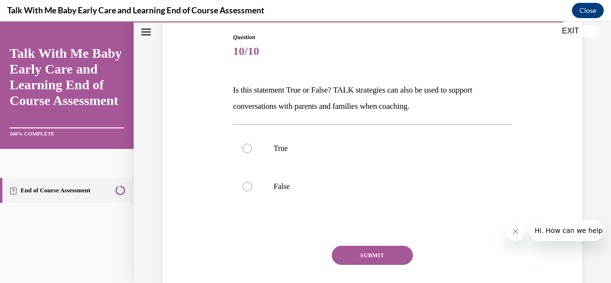
scroll to position [105, 0]
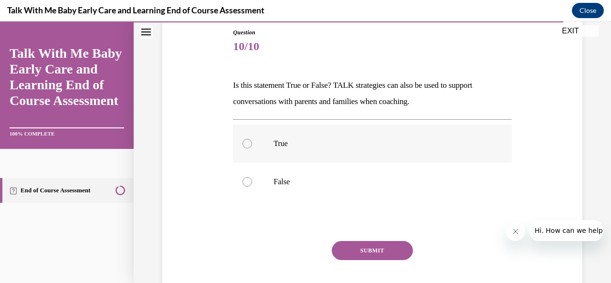
click at [307, 155] on label "True" at bounding box center [372, 144] width 278 height 38
click at [252, 148] on input "True" at bounding box center [247, 144] width 10 height 10
radio input "true"
click at [366, 250] on button "SUBMIT" at bounding box center [372, 250] width 81 height 19
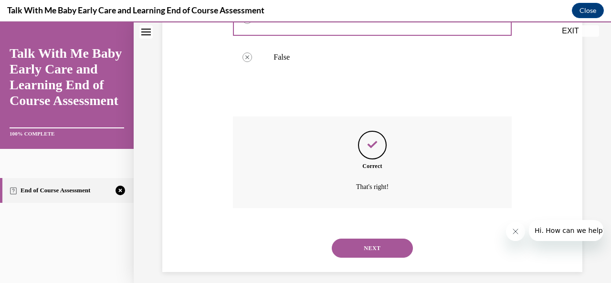
scroll to position [237, 0]
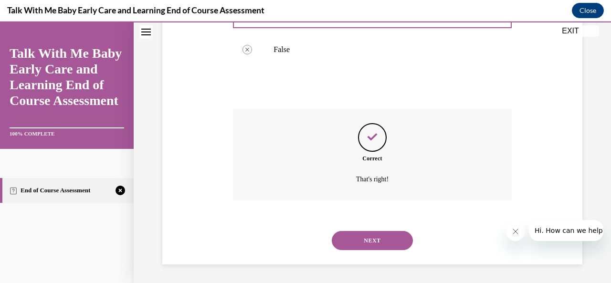
click at [366, 250] on button "NEXT" at bounding box center [372, 240] width 81 height 19
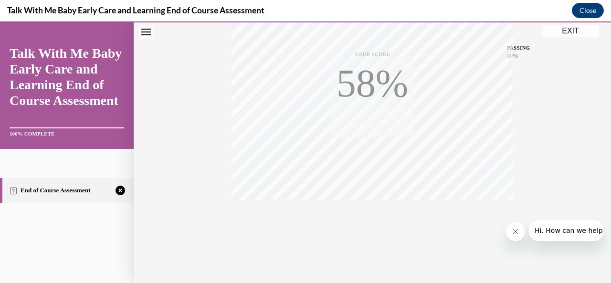
scroll to position [227, 0]
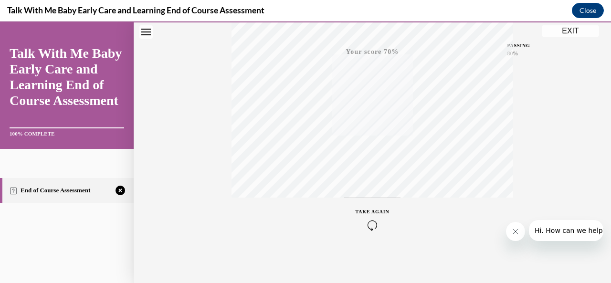
click at [374, 213] on div "TAKE AGAIN" at bounding box center [373, 219] width 34 height 22
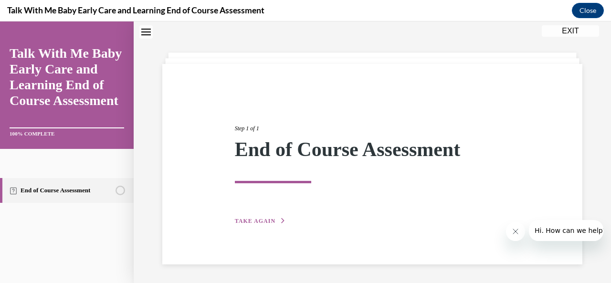
click at [268, 221] on span "TAKE AGAIN" at bounding box center [255, 221] width 41 height 7
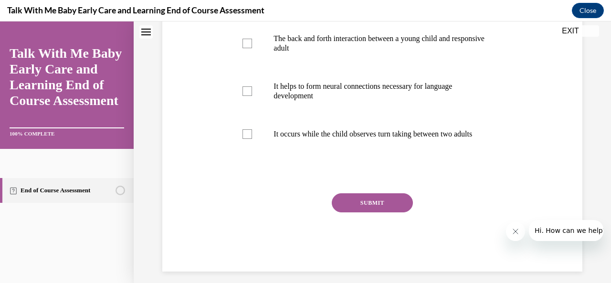
scroll to position [137, 0]
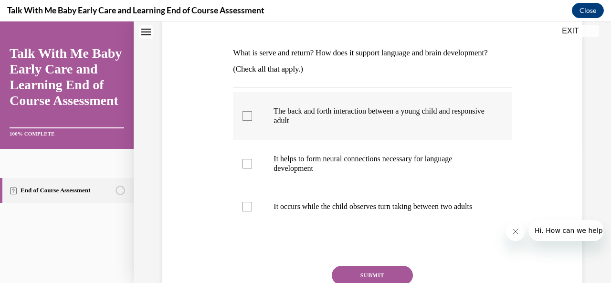
click at [251, 115] on label "The back and forth interaction between a young child and responsive adult" at bounding box center [372, 116] width 278 height 48
click at [251, 115] on input "The back and forth interaction between a young child and responsive adult" at bounding box center [247, 116] width 10 height 10
checkbox input "true"
click at [244, 160] on div at bounding box center [247, 164] width 10 height 10
click at [244, 160] on input "It helps to form neural connections necessary for language development" at bounding box center [247, 164] width 10 height 10
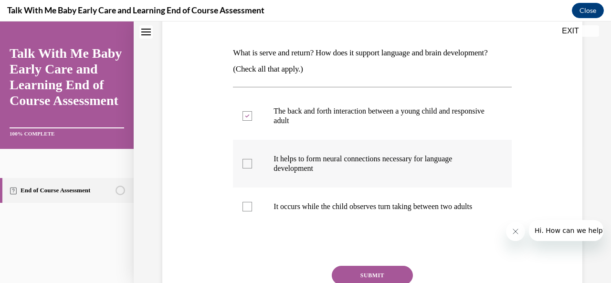
checkbox input "true"
click at [247, 211] on div at bounding box center [247, 207] width 10 height 10
click at [247, 211] on input "It occurs while the child observes turn taking between two adults" at bounding box center [247, 207] width 10 height 10
checkbox input "true"
click at [341, 279] on button "SUBMIT" at bounding box center [372, 275] width 81 height 19
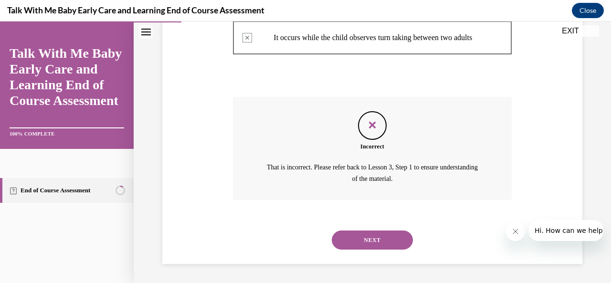
scroll to position [315, 0]
click at [358, 240] on button "NEXT" at bounding box center [372, 240] width 81 height 19
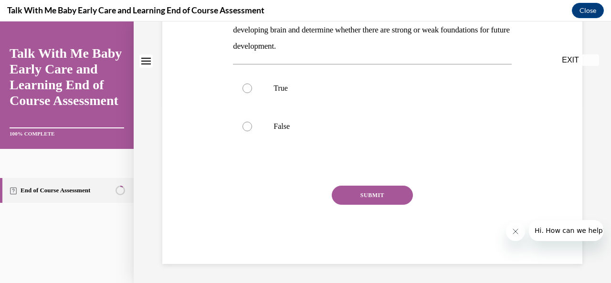
scroll to position [0, 0]
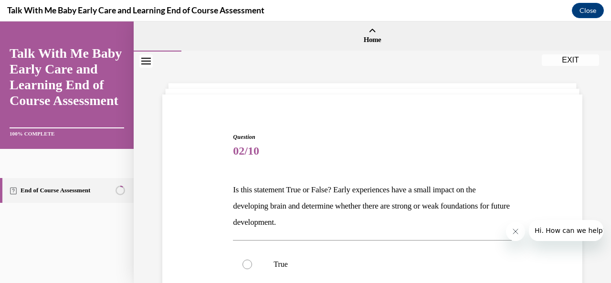
click at [569, 61] on button "EXIT" at bounding box center [570, 59] width 57 height 11
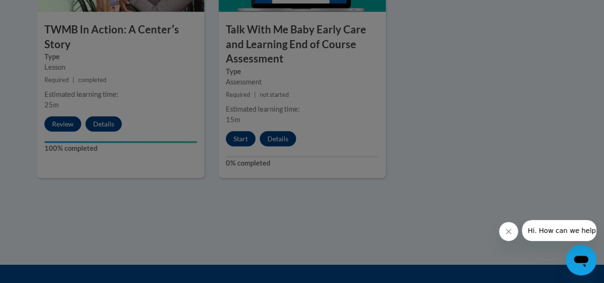
click at [240, 140] on div at bounding box center [302, 141] width 604 height 283
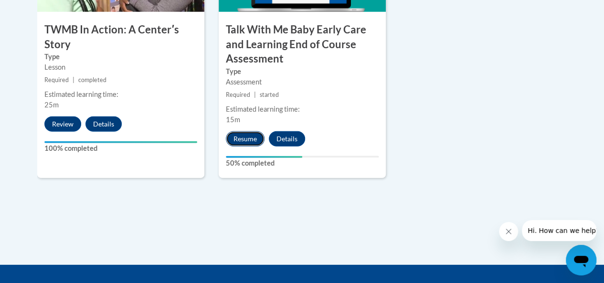
click at [253, 141] on button "Resume" at bounding box center [245, 138] width 39 height 15
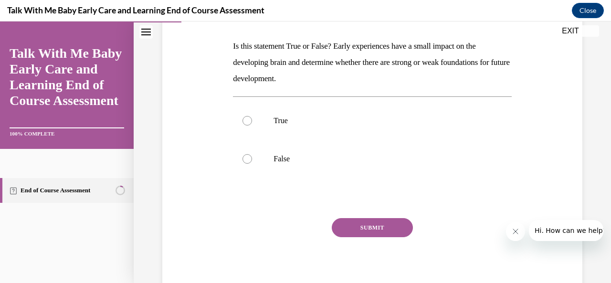
scroll to position [143, 0]
click at [269, 155] on label "False" at bounding box center [372, 159] width 278 height 38
click at [252, 155] on input "False" at bounding box center [247, 160] width 10 height 10
radio input "true"
click at [372, 225] on button "SUBMIT" at bounding box center [372, 228] width 81 height 19
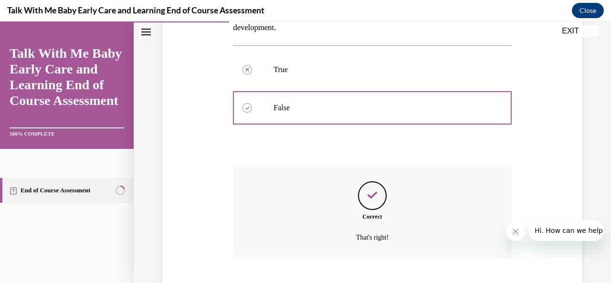
scroll to position [253, 0]
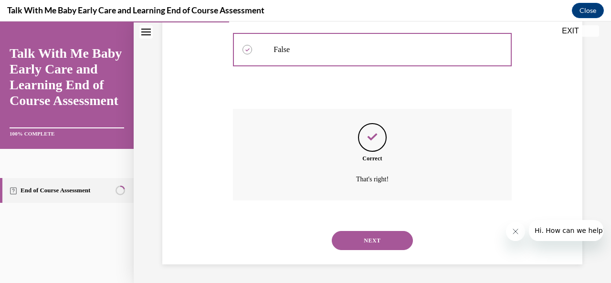
click at [371, 235] on button "NEXT" at bounding box center [372, 240] width 81 height 19
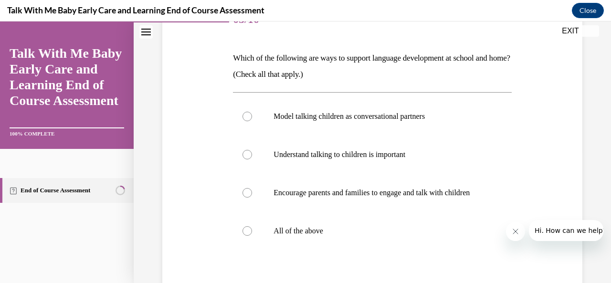
scroll to position [134, 0]
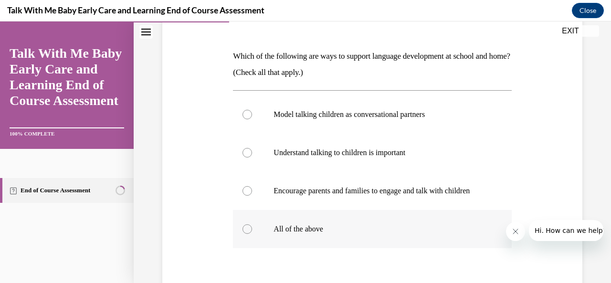
click at [346, 228] on label "All of the above" at bounding box center [372, 229] width 278 height 38
click at [252, 228] on input "All of the above" at bounding box center [247, 229] width 10 height 10
radio input "true"
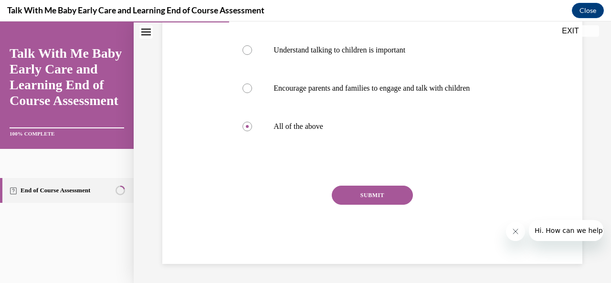
click at [355, 194] on button "SUBMIT" at bounding box center [372, 195] width 81 height 19
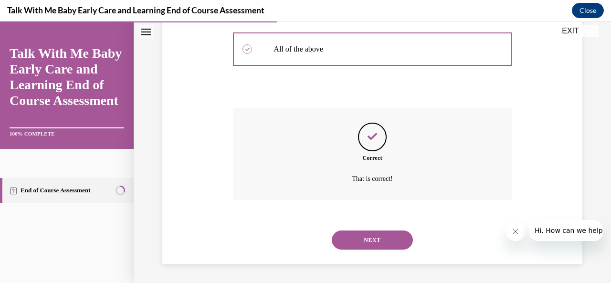
scroll to position [323, 0]
click at [362, 236] on button "NEXT" at bounding box center [372, 240] width 81 height 19
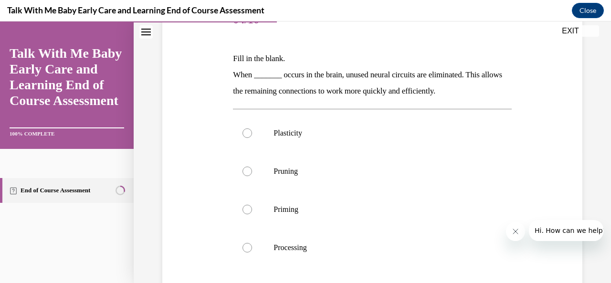
scroll to position [148, 0]
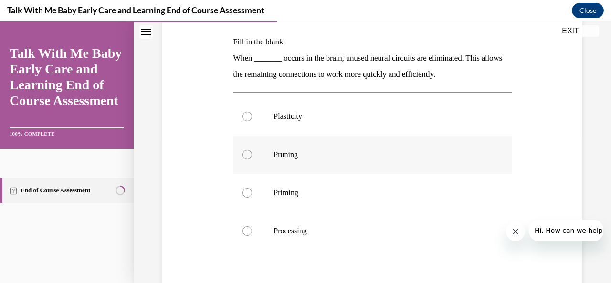
click at [307, 162] on label "Pruning" at bounding box center [372, 155] width 278 height 38
click at [252, 159] on input "Pruning" at bounding box center [247, 155] width 10 height 10
radio input "true"
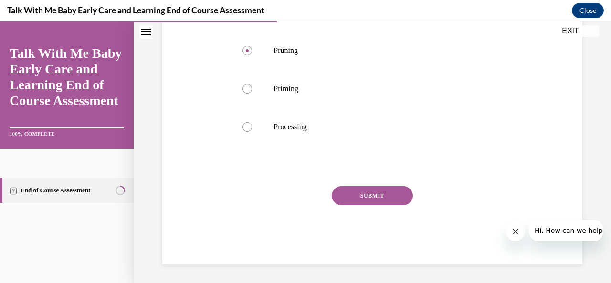
click at [360, 196] on button "SUBMIT" at bounding box center [372, 195] width 81 height 19
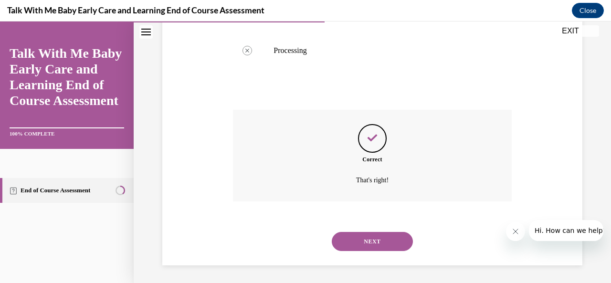
scroll to position [329, 0]
click at [368, 238] on button "NEXT" at bounding box center [372, 240] width 81 height 19
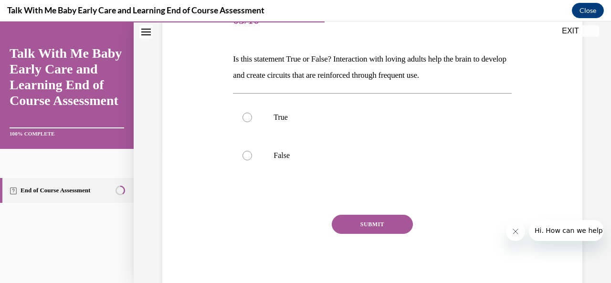
scroll to position [139, 0]
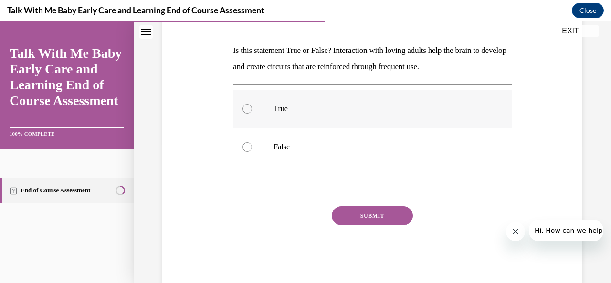
click at [316, 105] on p "True" at bounding box center [380, 109] width 214 height 10
click at [252, 105] on input "True" at bounding box center [247, 109] width 10 height 10
radio input "true"
click at [346, 223] on button "SUBMIT" at bounding box center [372, 215] width 81 height 19
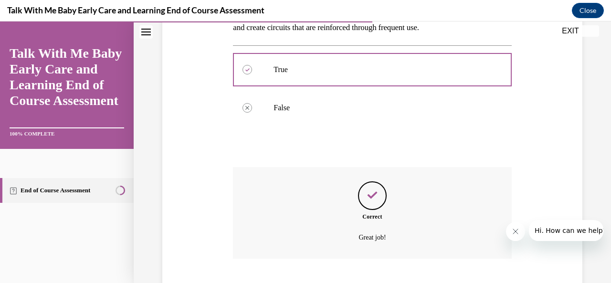
scroll to position [237, 0]
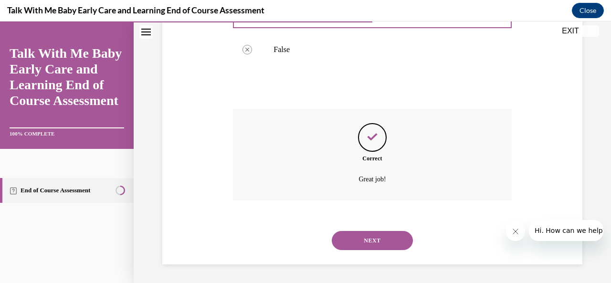
click at [344, 236] on button "NEXT" at bounding box center [372, 240] width 81 height 19
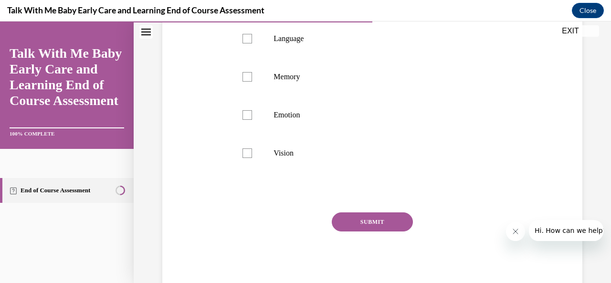
scroll to position [210, 0]
click at [321, 95] on label "Memory" at bounding box center [372, 76] width 278 height 38
click at [252, 81] on input "Memory" at bounding box center [247, 77] width 10 height 10
checkbox input "true"
click at [357, 231] on button "SUBMIT" at bounding box center [372, 221] width 81 height 19
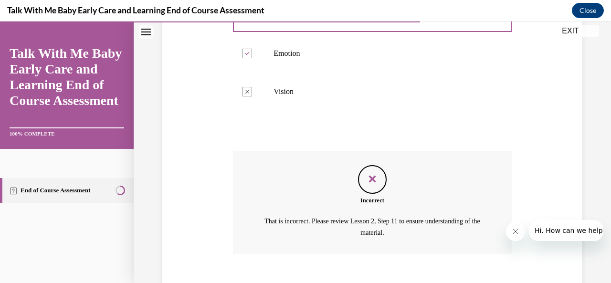
scroll to position [340, 0]
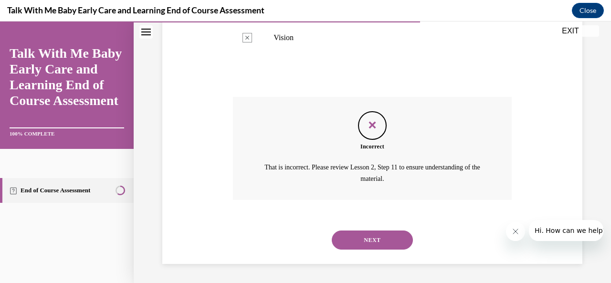
click at [357, 236] on button "NEXT" at bounding box center [372, 240] width 81 height 19
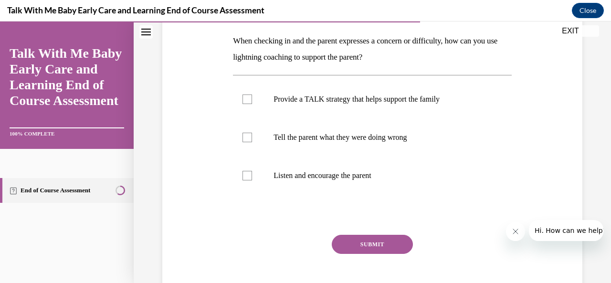
scroll to position [150, 0]
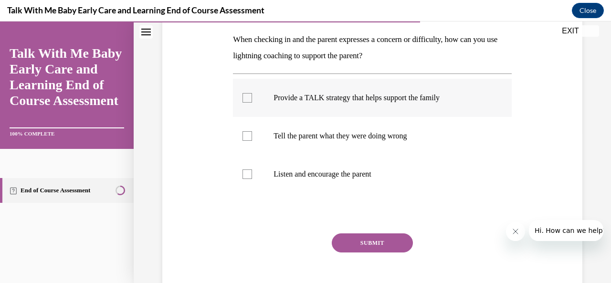
click at [331, 104] on label "Provide a TALK strategy that helps support the family" at bounding box center [372, 98] width 278 height 38
click at [252, 103] on input "Provide a TALK strategy that helps support the family" at bounding box center [247, 98] width 10 height 10
checkbox input "true"
click at [349, 242] on button "SUBMIT" at bounding box center [372, 242] width 81 height 19
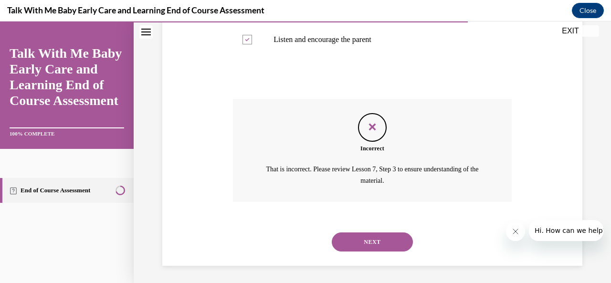
scroll to position [286, 0]
click at [349, 242] on button "NEXT" at bounding box center [372, 240] width 81 height 19
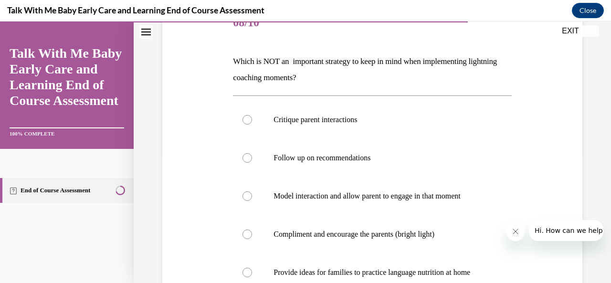
scroll to position [129, 0]
click at [320, 133] on label "Critique parent interactions" at bounding box center [372, 119] width 278 height 38
click at [252, 124] on input "Critique parent interactions" at bounding box center [247, 119] width 10 height 10
radio input "true"
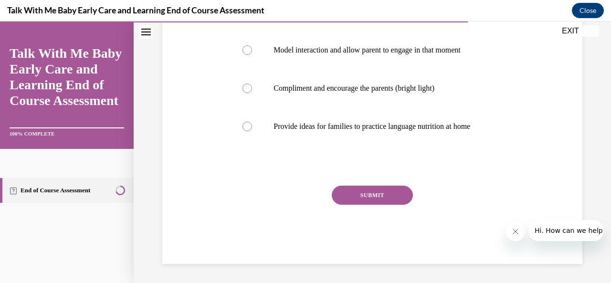
scroll to position [284, 0]
click at [360, 195] on button "SUBMIT" at bounding box center [372, 195] width 81 height 19
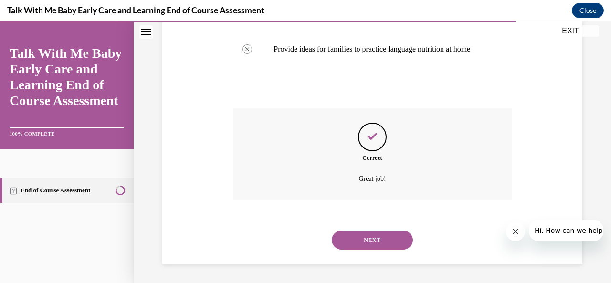
scroll to position [361, 0]
click at [366, 236] on button "NEXT" at bounding box center [372, 240] width 81 height 19
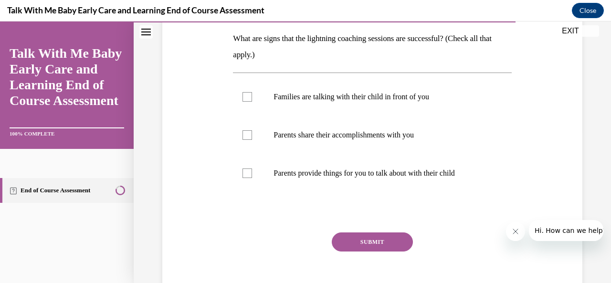
scroll to position [154, 0]
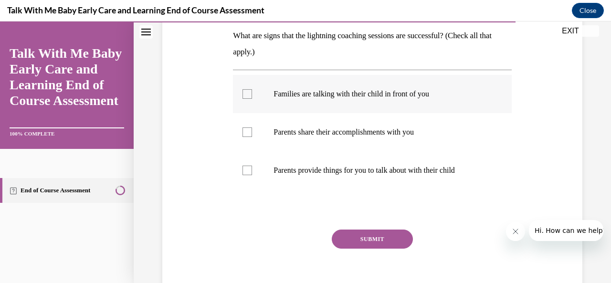
click at [252, 97] on label "Families are talking with their child in front of you" at bounding box center [372, 94] width 278 height 38
click at [252, 97] on input "Families are talking with their child in front of you" at bounding box center [247, 94] width 10 height 10
checkbox input "true"
click at [250, 128] on div at bounding box center [247, 132] width 10 height 10
click at [250, 128] on input "Parents share their accomplishments with you" at bounding box center [247, 132] width 10 height 10
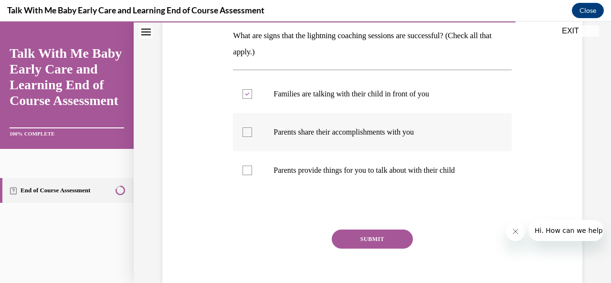
checkbox input "true"
click at [246, 174] on div at bounding box center [247, 171] width 10 height 10
click at [246, 174] on input "Parents provide things for you to talk about with their child" at bounding box center [247, 171] width 10 height 10
checkbox input "true"
click at [370, 231] on button "SUBMIT" at bounding box center [372, 239] width 81 height 19
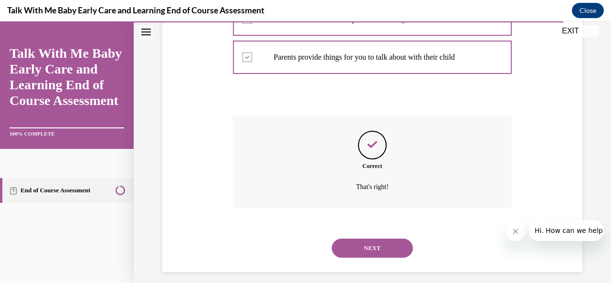
scroll to position [275, 0]
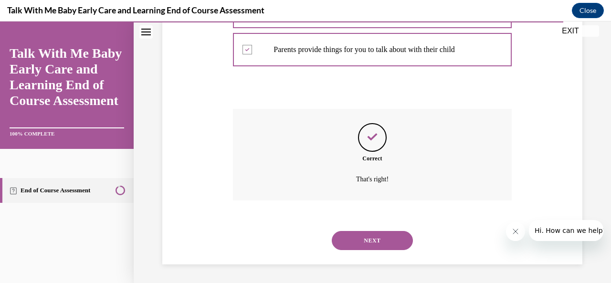
click at [370, 231] on button "NEXT" at bounding box center [372, 240] width 81 height 19
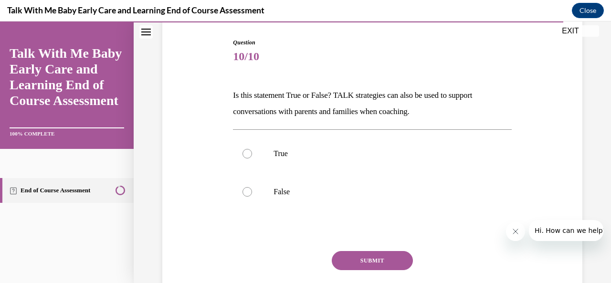
scroll to position [159, 0]
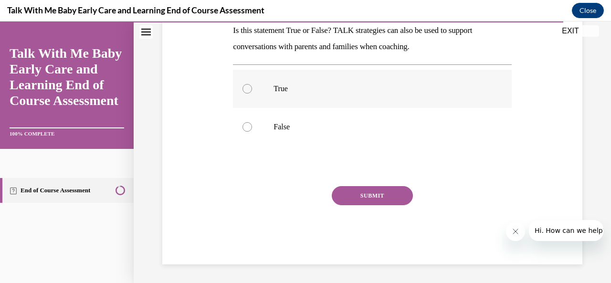
click at [343, 94] on label "True" at bounding box center [372, 89] width 278 height 38
click at [252, 94] on input "True" at bounding box center [247, 89] width 10 height 10
radio input "true"
click at [359, 193] on button "SUBMIT" at bounding box center [372, 195] width 81 height 19
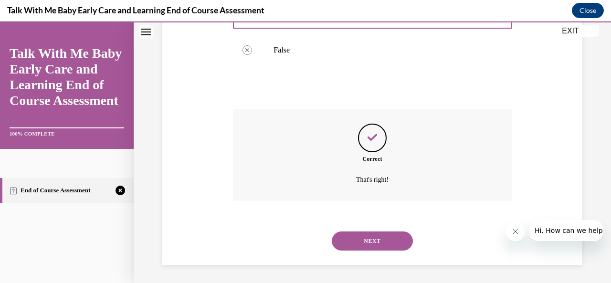
scroll to position [237, 0]
click at [370, 234] on button "NEXT" at bounding box center [372, 240] width 81 height 19
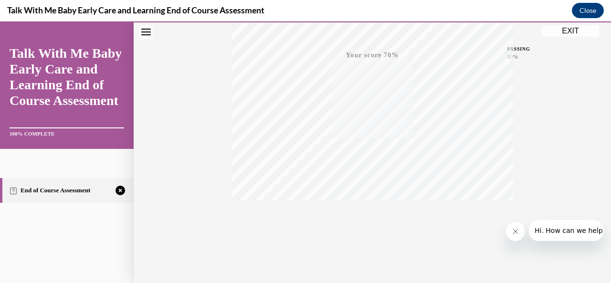
scroll to position [227, 0]
click at [369, 215] on div "TAKE AGAIN" at bounding box center [373, 219] width 34 height 22
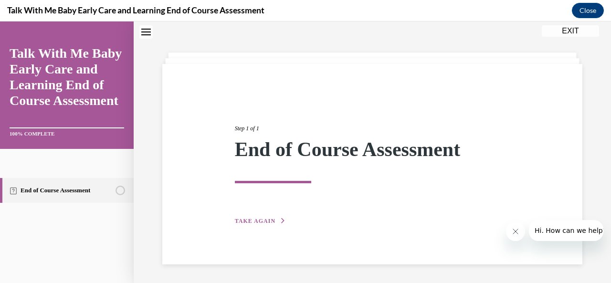
click at [268, 220] on span "TAKE AGAIN" at bounding box center [255, 221] width 41 height 7
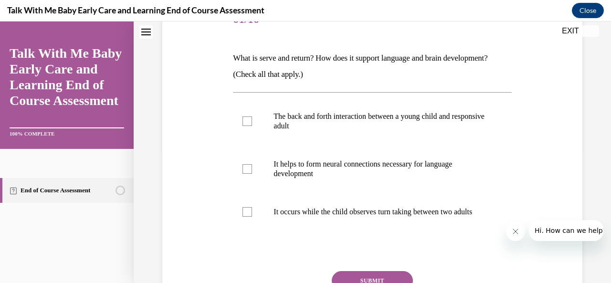
scroll to position [163, 0]
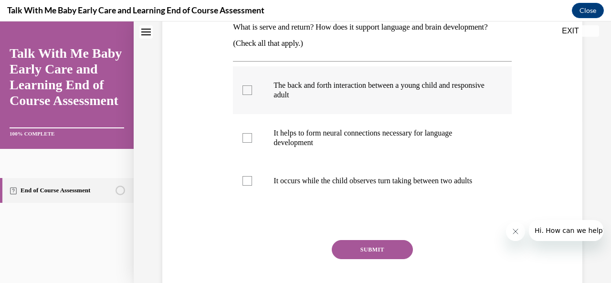
click at [241, 89] on label "The back and forth interaction between a young child and responsive adult" at bounding box center [372, 90] width 278 height 48
click at [242, 89] on input "The back and forth interaction between a young child and responsive adult" at bounding box center [247, 90] width 10 height 10
checkbox input "true"
click at [250, 137] on div at bounding box center [247, 138] width 10 height 10
click at [250, 137] on input "It helps to form neural connections necessary for language development" at bounding box center [247, 138] width 10 height 10
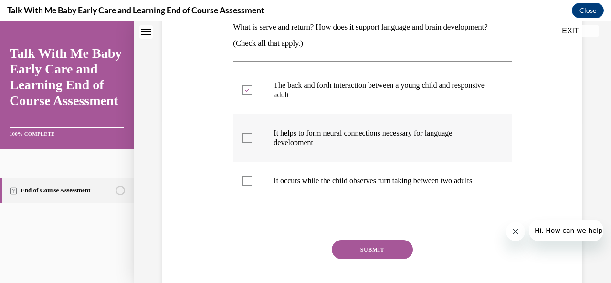
checkbox input "true"
click at [368, 257] on button "SUBMIT" at bounding box center [372, 249] width 81 height 19
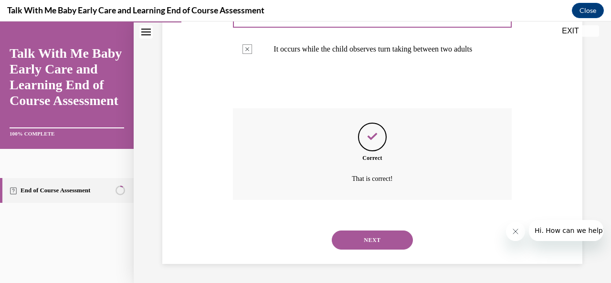
scroll to position [304, 0]
click at [368, 247] on button "NEXT" at bounding box center [372, 240] width 81 height 19
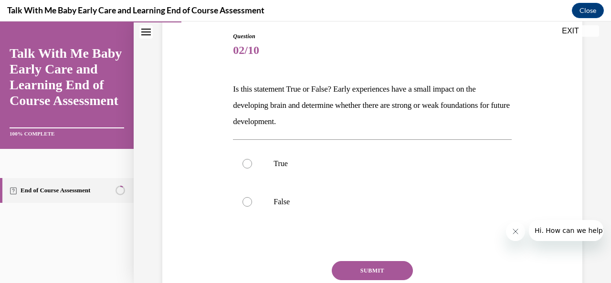
scroll to position [150, 0]
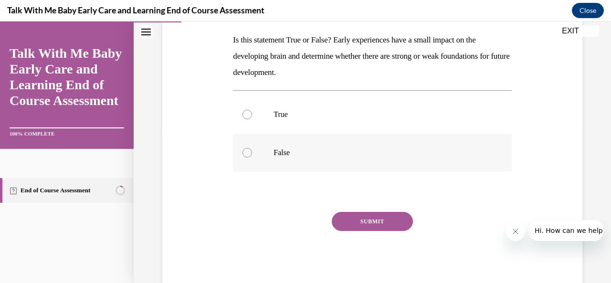
click at [268, 158] on label "False" at bounding box center [372, 153] width 278 height 38
click at [252, 158] on input "False" at bounding box center [247, 153] width 10 height 10
radio input "true"
click at [387, 218] on button "SUBMIT" at bounding box center [372, 221] width 81 height 19
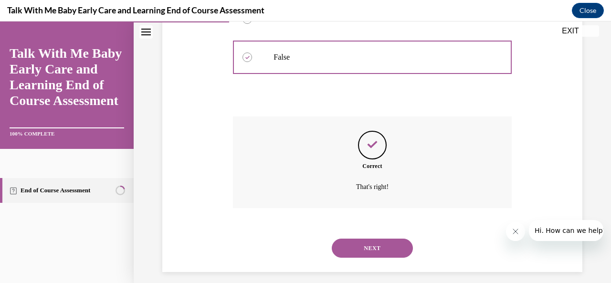
scroll to position [253, 0]
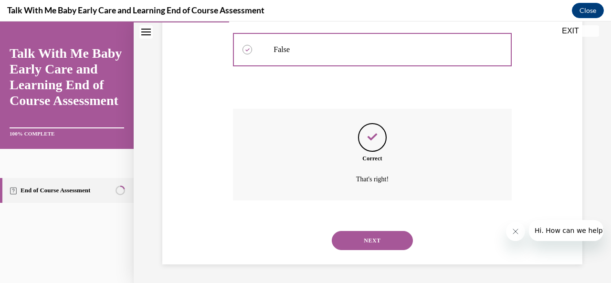
click at [386, 237] on button "NEXT" at bounding box center [372, 240] width 81 height 19
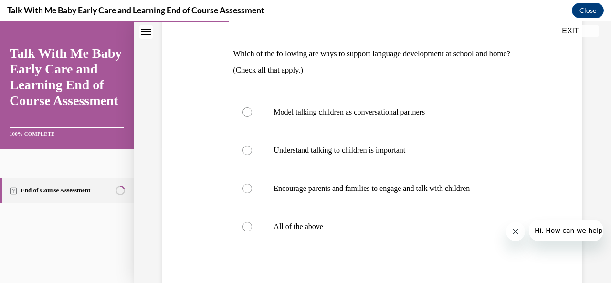
scroll to position [137, 0]
click at [352, 240] on label "All of the above" at bounding box center [372, 226] width 278 height 38
click at [252, 231] on input "All of the above" at bounding box center [247, 226] width 10 height 10
radio input "true"
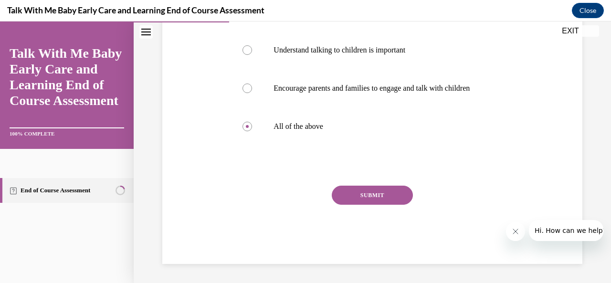
click at [360, 198] on button "SUBMIT" at bounding box center [372, 195] width 81 height 19
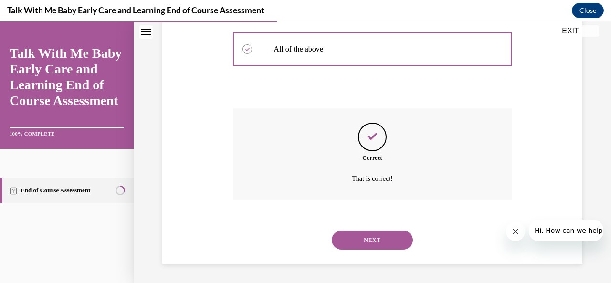
scroll to position [323, 0]
click at [361, 232] on button "NEXT" at bounding box center [372, 240] width 81 height 19
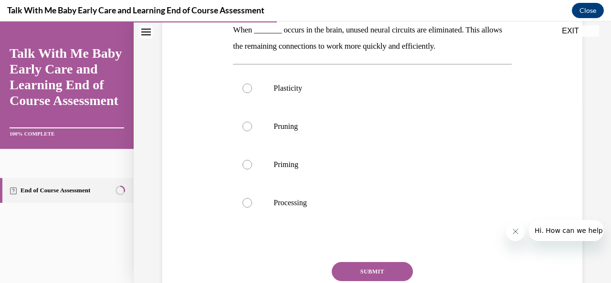
scroll to position [178, 0]
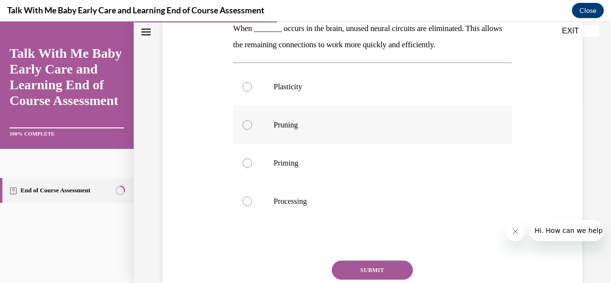
click at [309, 130] on label "Pruning" at bounding box center [372, 125] width 278 height 38
click at [252, 130] on input "Pruning" at bounding box center [247, 125] width 10 height 10
radio input "true"
click at [363, 275] on button "SUBMIT" at bounding box center [372, 270] width 81 height 19
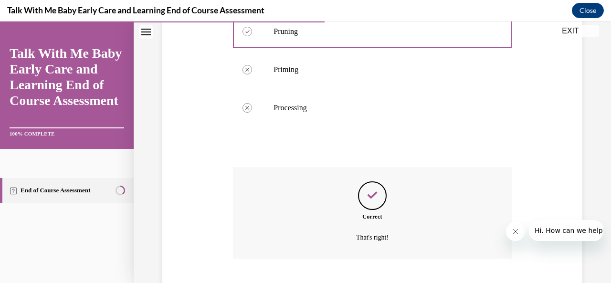
scroll to position [329, 0]
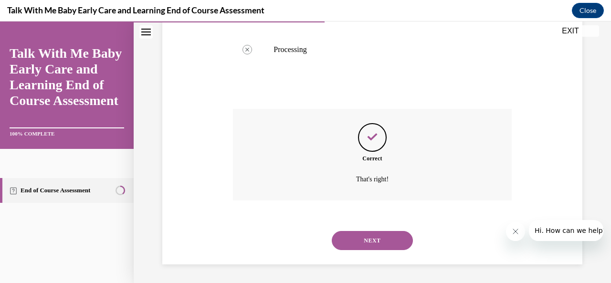
click at [361, 244] on button "NEXT" at bounding box center [372, 240] width 81 height 19
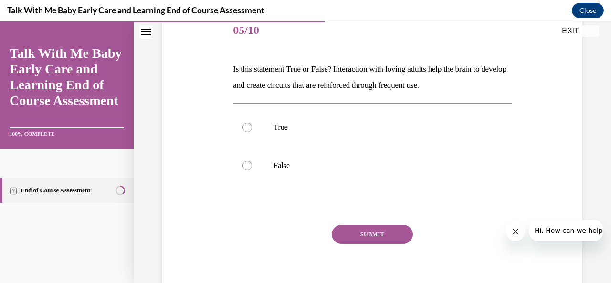
scroll to position [121, 0]
click at [323, 143] on label "True" at bounding box center [372, 127] width 278 height 38
click at [252, 132] on input "True" at bounding box center [247, 127] width 10 height 10
radio input "true"
click at [364, 232] on button "SUBMIT" at bounding box center [372, 233] width 81 height 19
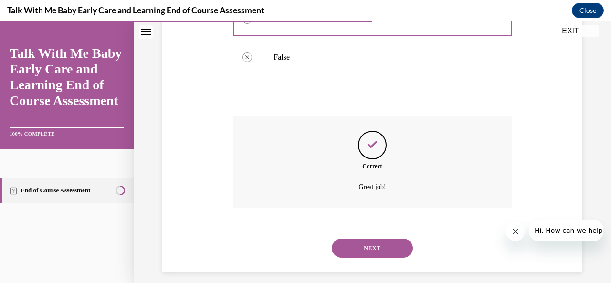
scroll to position [237, 0]
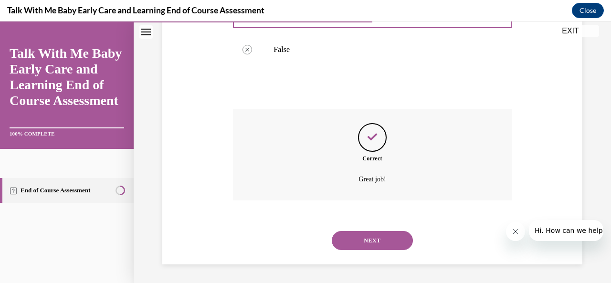
click at [364, 232] on button "NEXT" at bounding box center [372, 240] width 81 height 19
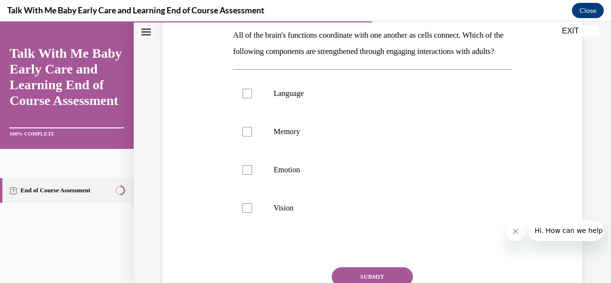
scroll to position [155, 0]
click at [279, 137] on p "Memory" at bounding box center [380, 132] width 214 height 10
click at [252, 137] on input "Memory" at bounding box center [247, 132] width 10 height 10
checkbox input "true"
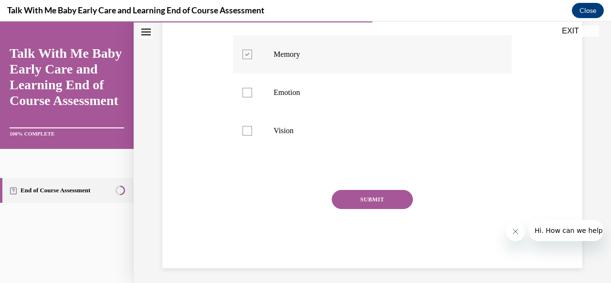
scroll to position [234, 0]
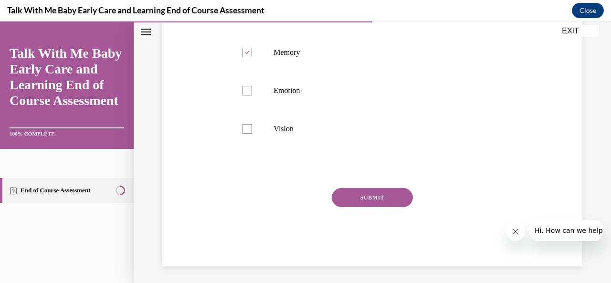
click at [363, 206] on button "SUBMIT" at bounding box center [372, 197] width 81 height 19
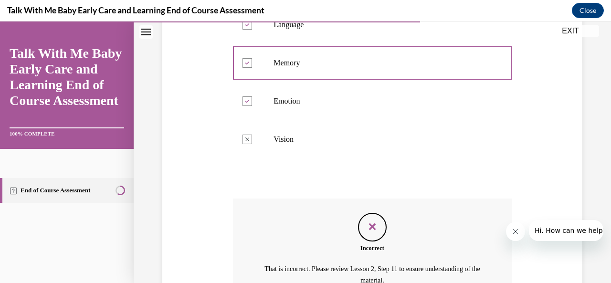
scroll to position [222, 0]
drag, startPoint x: 234, startPoint y: 188, endPoint x: 185, endPoint y: 193, distance: 49.0
click at [185, 193] on div "Question 06/10 All of the brain's functions coordinate with one another as cell…" at bounding box center [372, 124] width 425 height 485
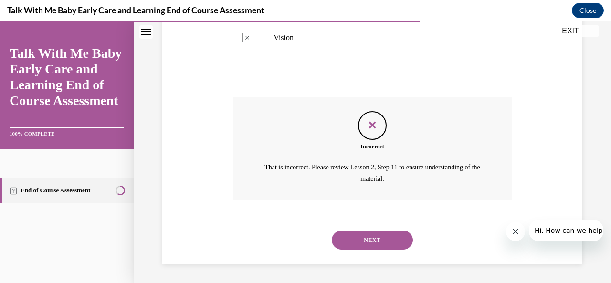
scroll to position [340, 0]
click at [361, 242] on button "NEXT" at bounding box center [372, 240] width 81 height 19
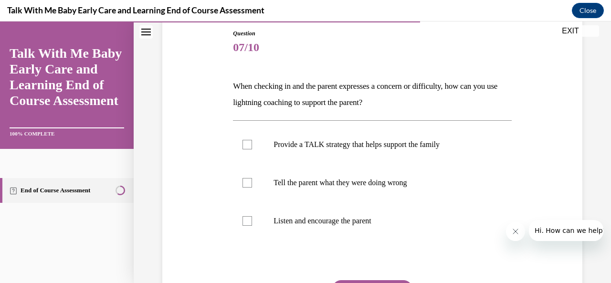
scroll to position [106, 0]
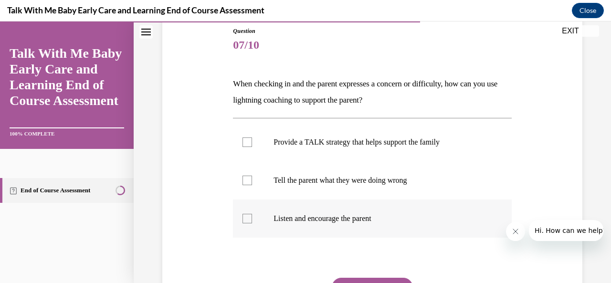
click at [248, 219] on div at bounding box center [247, 219] width 10 height 10
click at [248, 219] on input "Listen and encourage the parent" at bounding box center [247, 219] width 10 height 10
checkbox input "true"
click at [246, 141] on div at bounding box center [247, 142] width 10 height 10
click at [246, 141] on input "Provide a TALK strategy that helps support the family" at bounding box center [247, 142] width 10 height 10
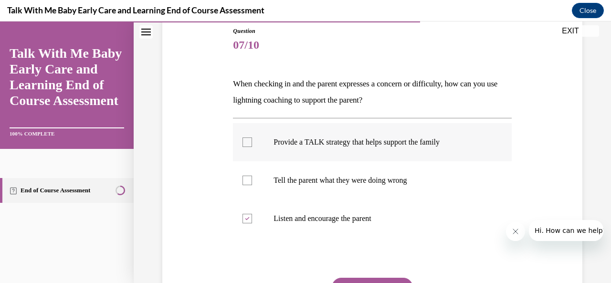
checkbox input "true"
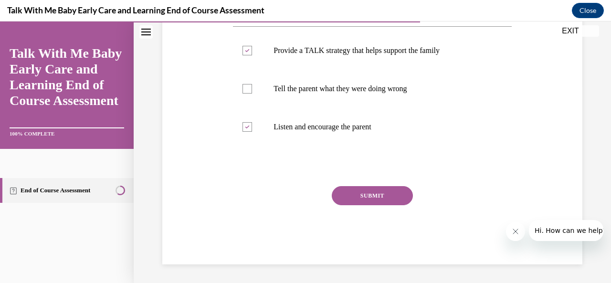
click at [361, 200] on button "SUBMIT" at bounding box center [372, 195] width 81 height 19
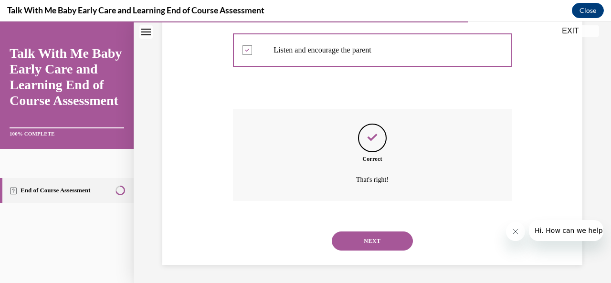
scroll to position [275, 0]
click at [363, 235] on button "NEXT" at bounding box center [372, 240] width 81 height 19
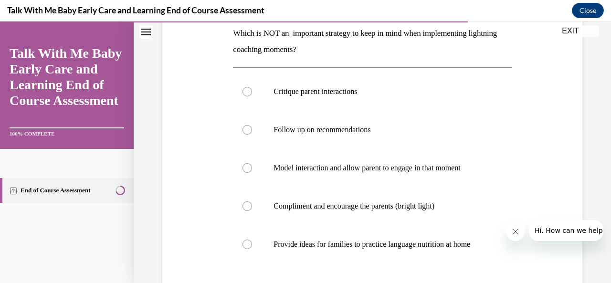
scroll to position [156, 0]
click at [246, 92] on div at bounding box center [247, 92] width 10 height 10
click at [246, 92] on input "Critique parent interactions" at bounding box center [247, 92] width 10 height 10
radio input "true"
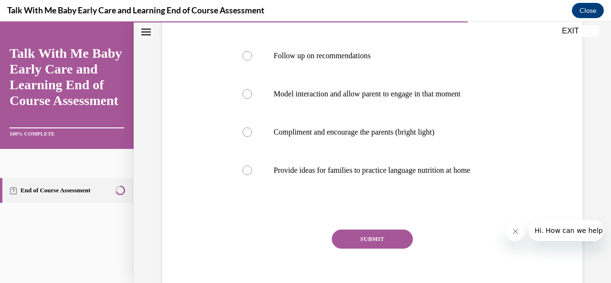
scroll to position [231, 0]
click at [359, 248] on button "SUBMIT" at bounding box center [372, 238] width 81 height 19
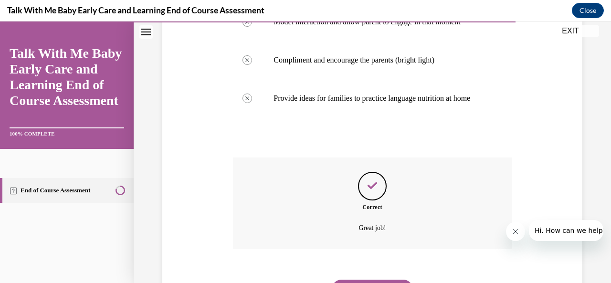
scroll to position [361, 0]
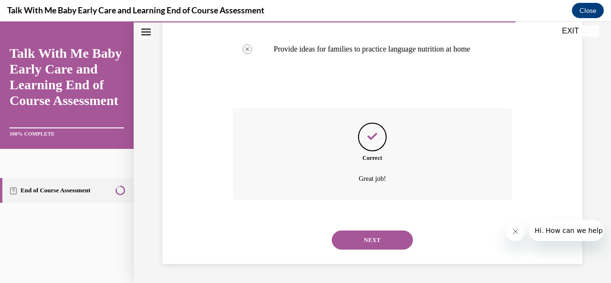
click at [359, 249] on button "NEXT" at bounding box center [372, 240] width 81 height 19
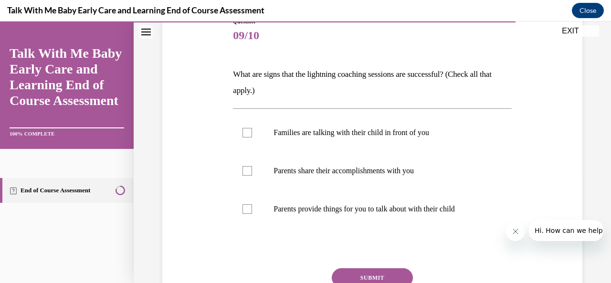
scroll to position [116, 0]
click at [243, 210] on div at bounding box center [247, 209] width 10 height 10
click at [243, 210] on input "Parents provide things for you to talk about with their child" at bounding box center [247, 209] width 10 height 10
checkbox input "true"
click at [244, 169] on div at bounding box center [247, 171] width 10 height 10
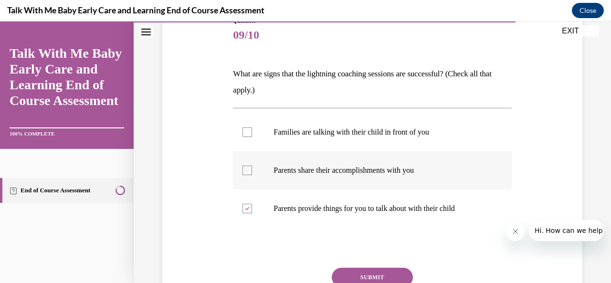
click at [244, 169] on input "Parents share their accomplishments with you" at bounding box center [247, 171] width 10 height 10
checkbox input "true"
click at [249, 126] on label "Families are talking with their child in front of you" at bounding box center [372, 132] width 278 height 38
click at [249, 127] on input "Families are talking with their child in front of you" at bounding box center [247, 132] width 10 height 10
checkbox input "true"
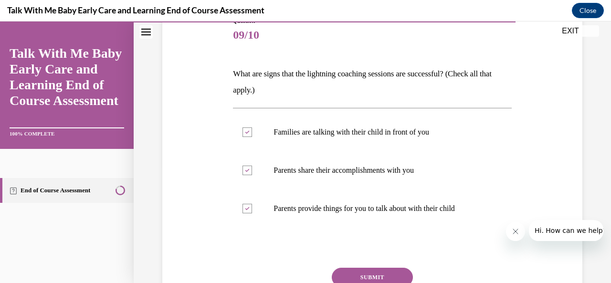
click at [340, 269] on button "SUBMIT" at bounding box center [372, 277] width 81 height 19
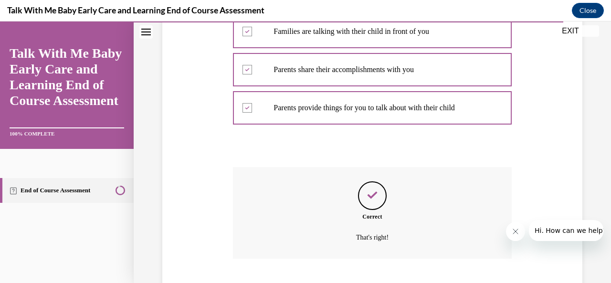
scroll to position [275, 0]
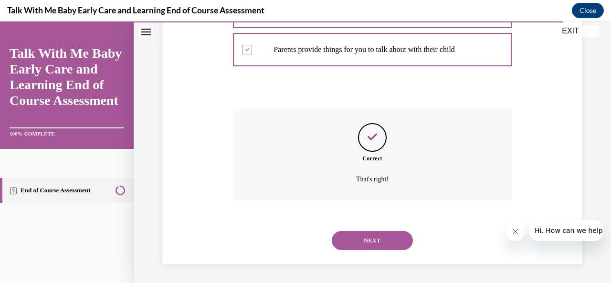
click at [358, 242] on button "NEXT" at bounding box center [372, 240] width 81 height 19
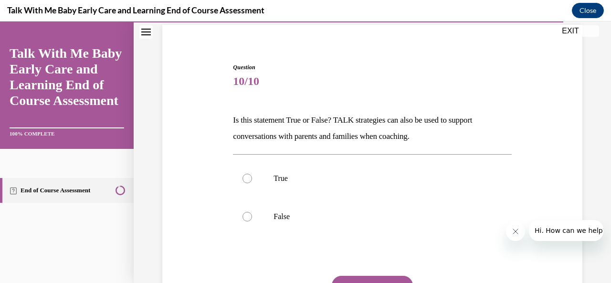
scroll to position [71, 0]
click at [337, 179] on p "True" at bounding box center [380, 178] width 214 height 10
click at [252, 179] on input "True" at bounding box center [247, 178] width 10 height 10
radio input "true"
click at [356, 280] on button "SUBMIT" at bounding box center [372, 284] width 81 height 19
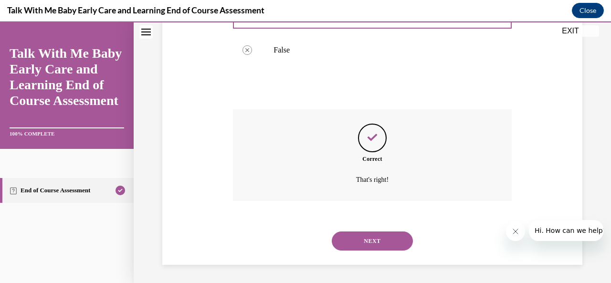
scroll to position [237, 0]
click at [360, 235] on button "NEXT" at bounding box center [372, 240] width 81 height 19
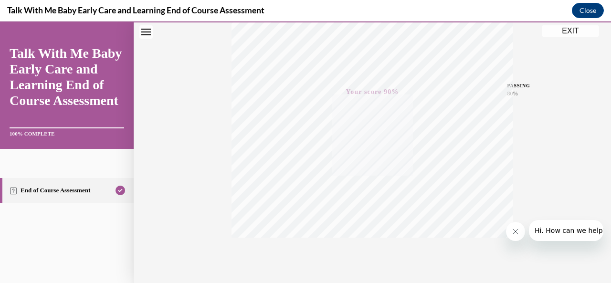
scroll to position [227, 0]
click at [574, 28] on button "EXIT" at bounding box center [570, 30] width 57 height 11
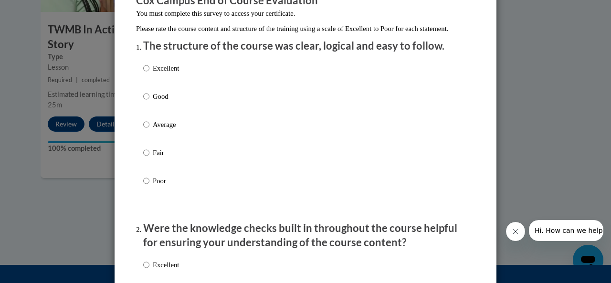
scroll to position [107, 0]
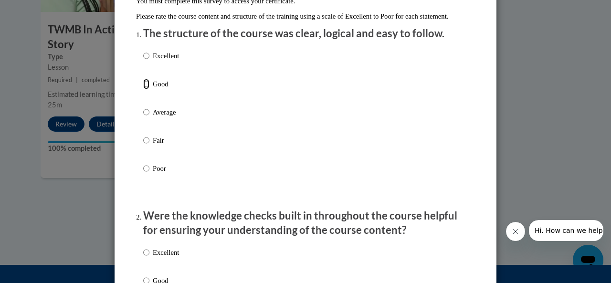
click at [144, 89] on input "Good" at bounding box center [146, 84] width 6 height 11
radio input "true"
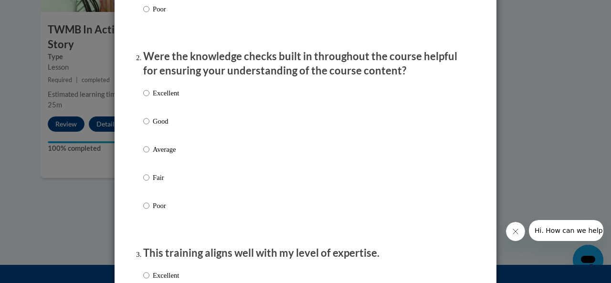
scroll to position [267, 0]
click at [143, 126] on input "Good" at bounding box center [146, 121] width 6 height 11
radio input "true"
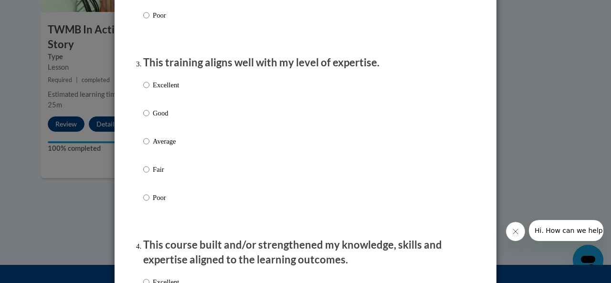
scroll to position [501, 0]
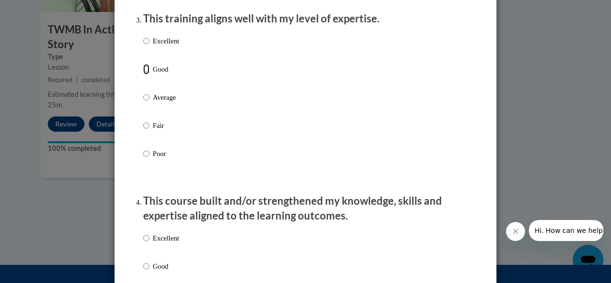
click at [143, 74] on input "Good" at bounding box center [146, 69] width 6 height 11
radio input "true"
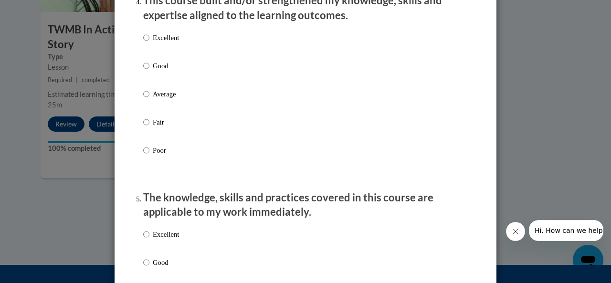
scroll to position [720, 0]
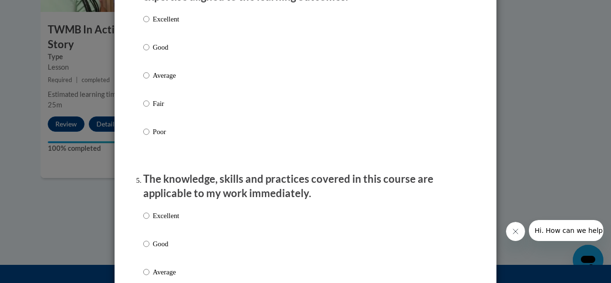
click at [147, 55] on label "Good" at bounding box center [161, 55] width 36 height 26
click at [147, 53] on input "Good" at bounding box center [146, 47] width 6 height 11
radio input "true"
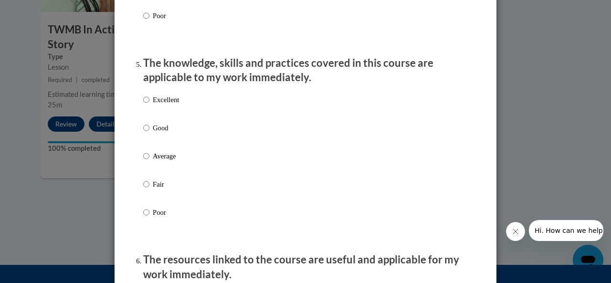
scroll to position [855, 0]
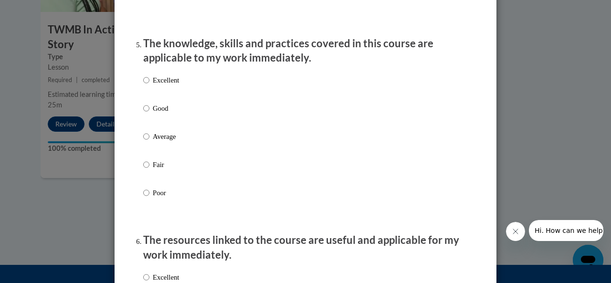
click at [165, 114] on p "Good" at bounding box center [166, 108] width 26 height 11
click at [149, 114] on input "Good" at bounding box center [146, 108] width 6 height 11
radio input "true"
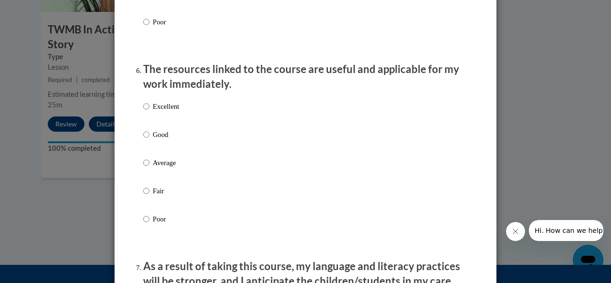
scroll to position [1032, 0]
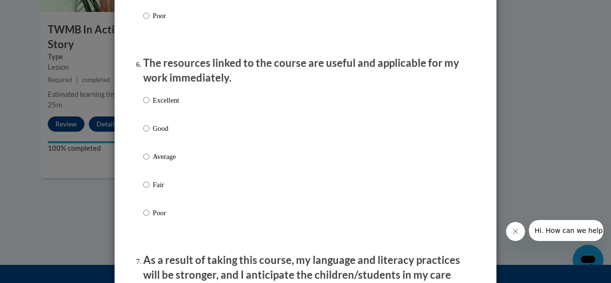
click at [153, 134] on p "Good" at bounding box center [166, 128] width 26 height 11
click at [149, 134] on input "Good" at bounding box center [146, 128] width 6 height 11
radio input "true"
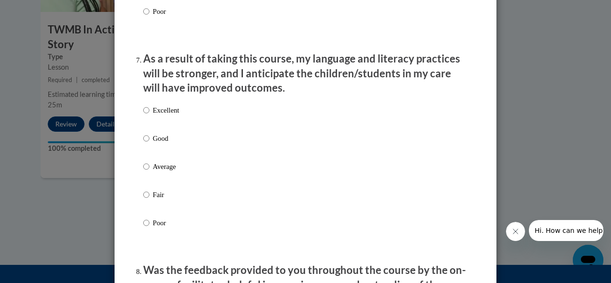
scroll to position [1235, 0]
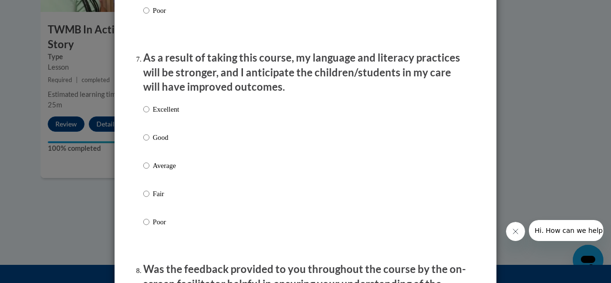
click at [162, 143] on p "Good" at bounding box center [166, 137] width 26 height 11
click at [149, 143] on input "Good" at bounding box center [146, 137] width 6 height 11
radio input "true"
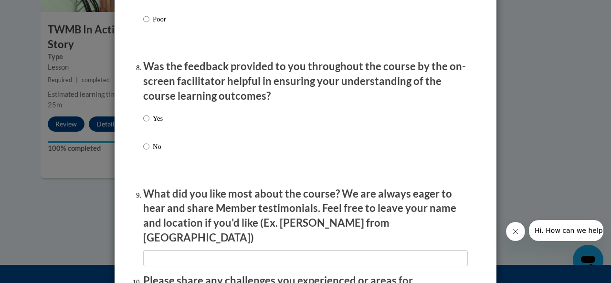
scroll to position [1442, 0]
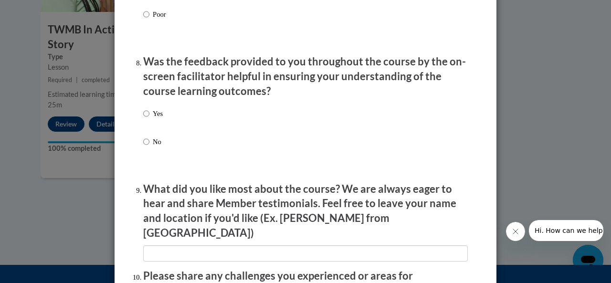
click at [147, 121] on label "Yes" at bounding box center [153, 121] width 20 height 26
click at [147, 119] on input "Yes" at bounding box center [146, 113] width 6 height 11
radio input "true"
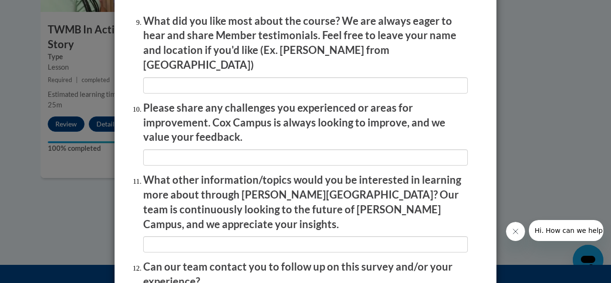
scroll to position [1702, 0]
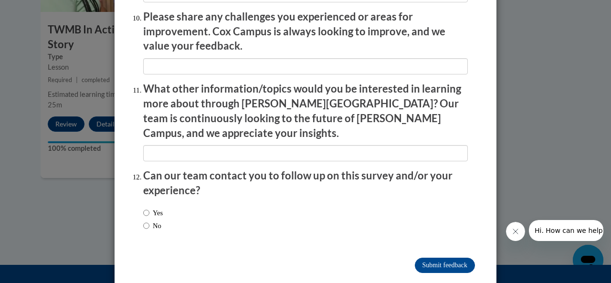
click at [160, 221] on label "No" at bounding box center [152, 226] width 18 height 11
click at [149, 221] on input "No" at bounding box center [146, 226] width 6 height 11
radio input "true"
click at [433, 258] on input "Submit feedback" at bounding box center [445, 265] width 60 height 15
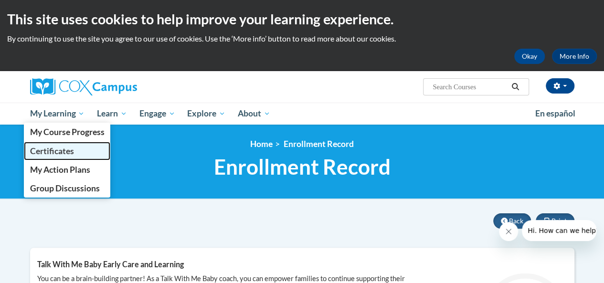
click at [65, 152] on span "Certificates" at bounding box center [52, 151] width 44 height 10
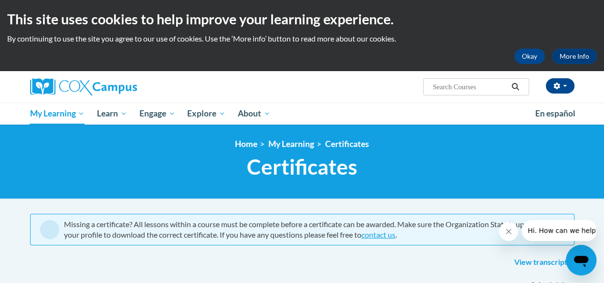
click at [65, 152] on div "<en>Home</en><fr>Accueil</fr><de>Zuhause</de><it>Casa</it><es>Casa</es><pt>Casa…" at bounding box center [302, 161] width 558 height 45
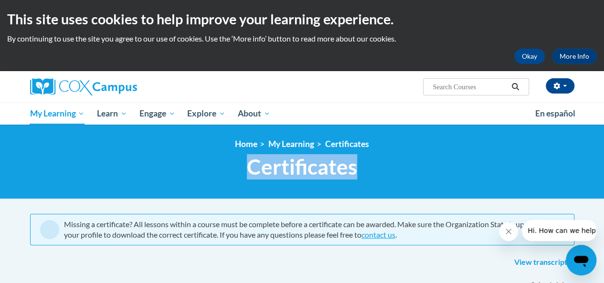
drag, startPoint x: 0, startPoint y: 0, endPoint x: 65, endPoint y: 152, distance: 165.5
click at [65, 152] on div "<en>Home</en><fr>Accueil</fr><de>Zuhause</de><it>Casa</it><es>Casa</es><pt>Casa…" at bounding box center [302, 161] width 558 height 45
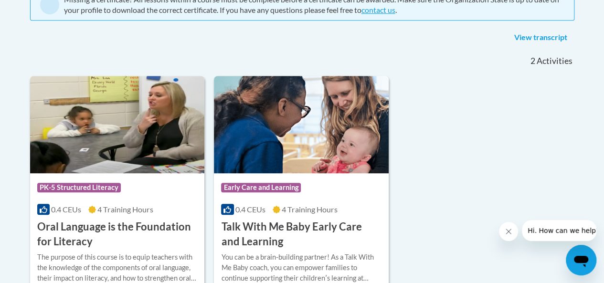
scroll to position [262, 0]
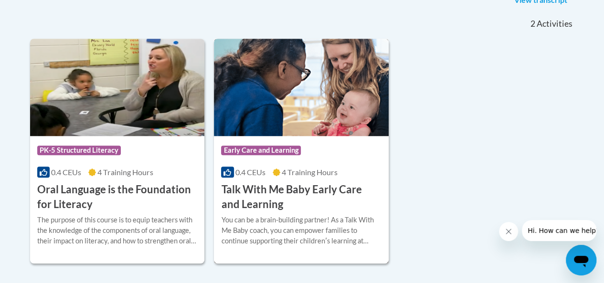
click at [256, 112] on img at bounding box center [301, 87] width 175 height 97
